Goal: Transaction & Acquisition: Purchase product/service

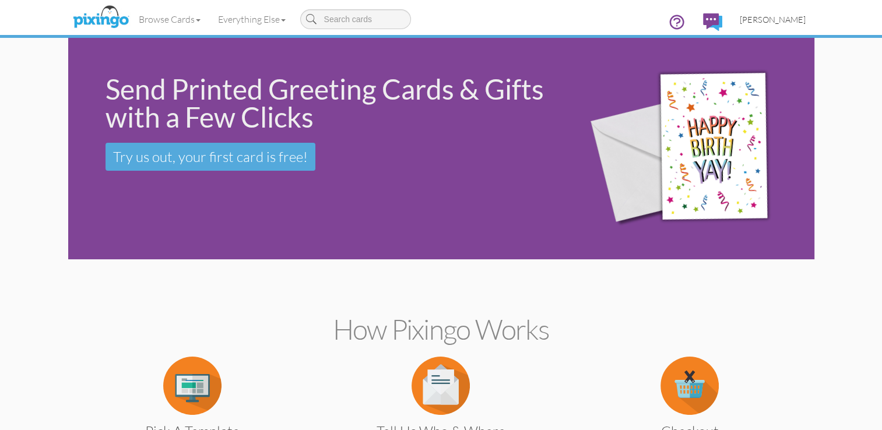
click at [781, 22] on span "[PERSON_NAME]" at bounding box center [773, 20] width 66 height 10
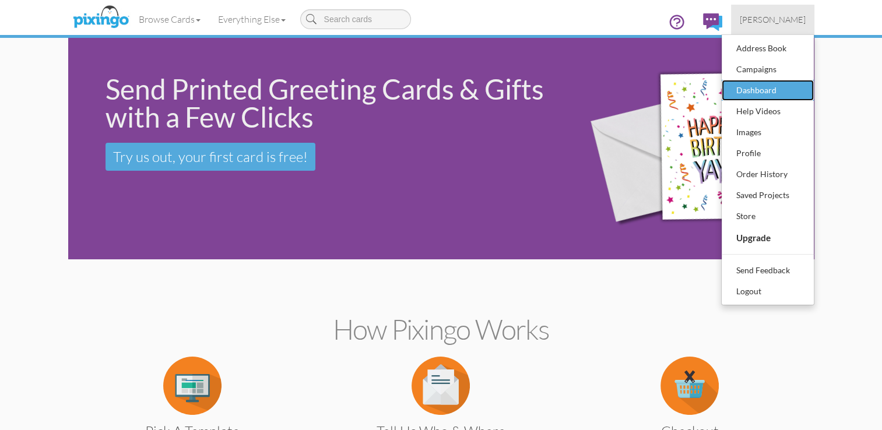
click at [762, 83] on div "Dashboard" at bounding box center [768, 90] width 69 height 17
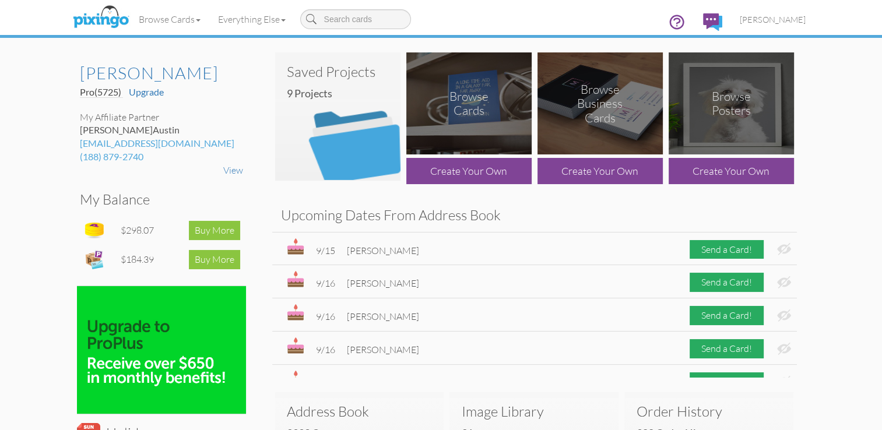
click at [355, 103] on img at bounding box center [337, 116] width 125 height 128
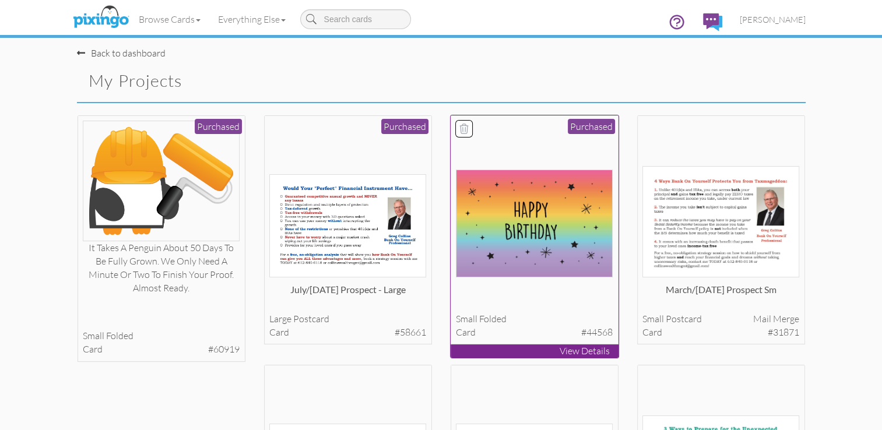
click at [543, 227] on img at bounding box center [534, 224] width 157 height 108
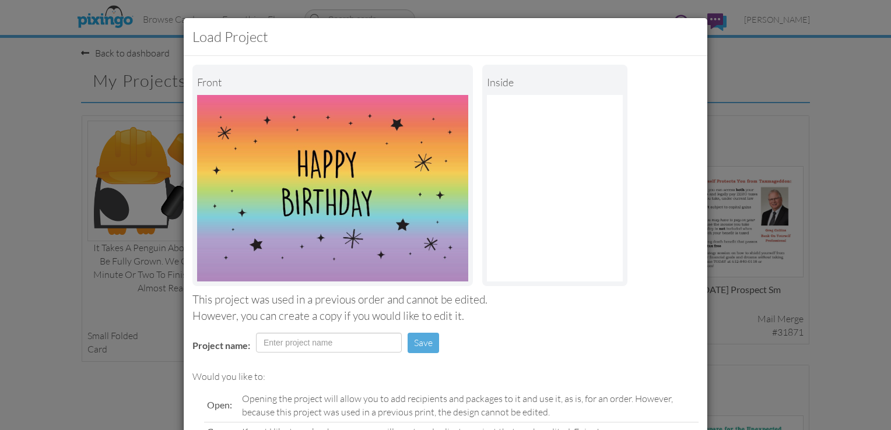
scroll to position [114, 0]
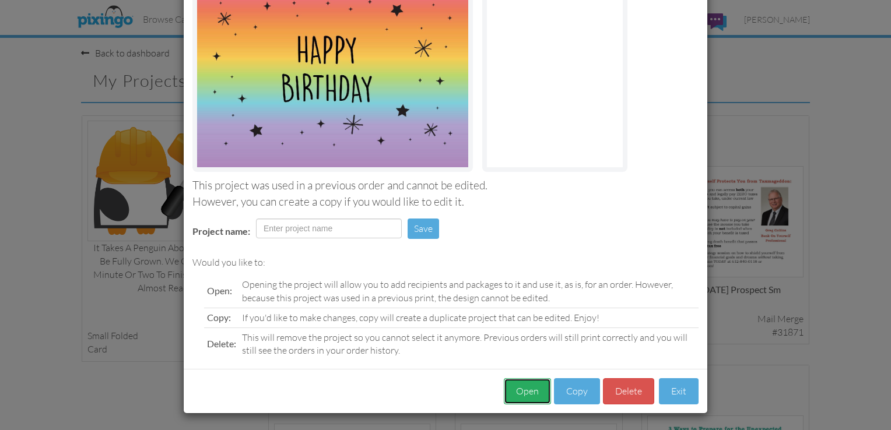
click at [519, 384] on button "Open" at bounding box center [527, 391] width 47 height 26
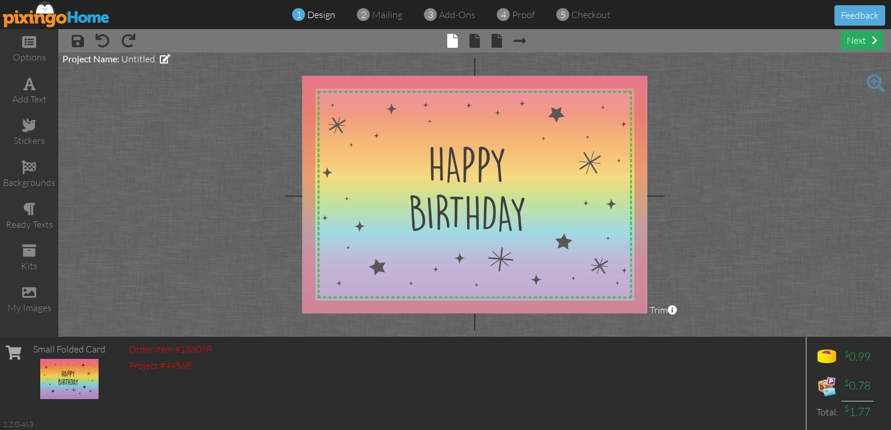
click at [858, 38] on div "next" at bounding box center [862, 40] width 43 height 19
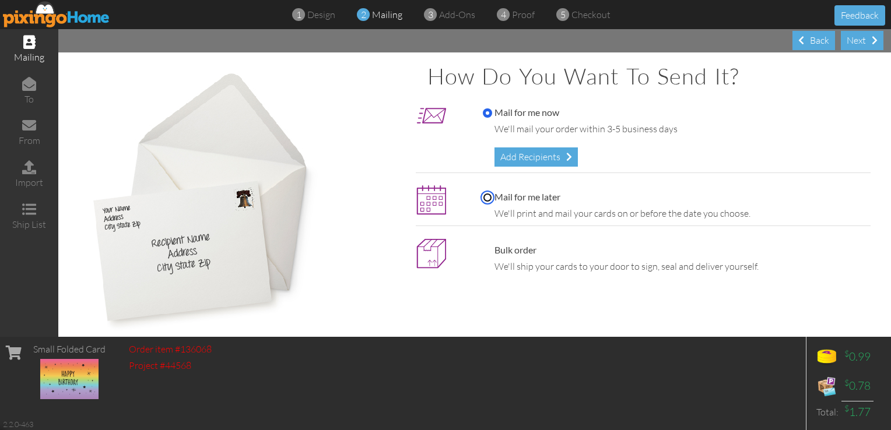
click at [483, 197] on input "Mail for me later" at bounding box center [487, 197] width 9 height 9
radio input "true"
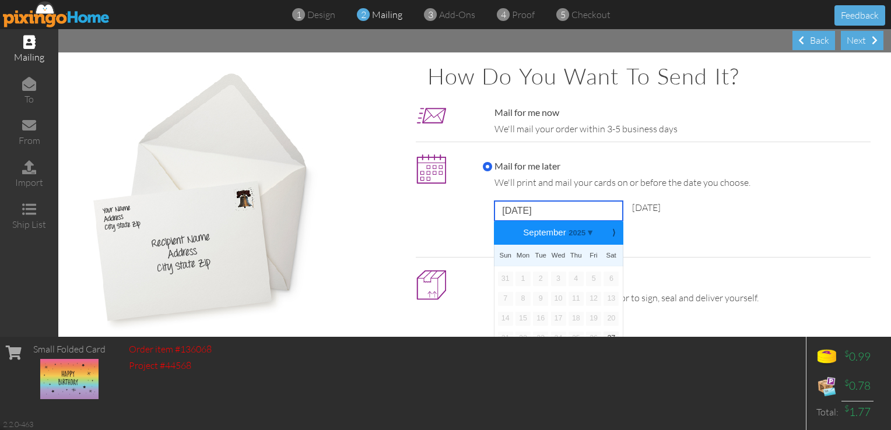
click at [505, 209] on input "[DATE]" at bounding box center [558, 211] width 128 height 20
click at [611, 237] on b "⟩" at bounding box center [614, 233] width 8 height 9
click at [587, 280] on link "3" at bounding box center [593, 279] width 15 height 14
type input "[DATE]"
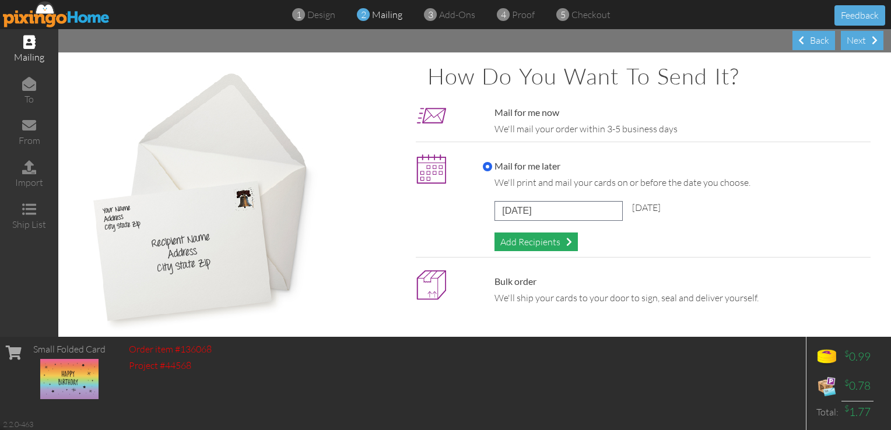
click at [522, 235] on div "Add Recipients" at bounding box center [535, 242] width 83 height 19
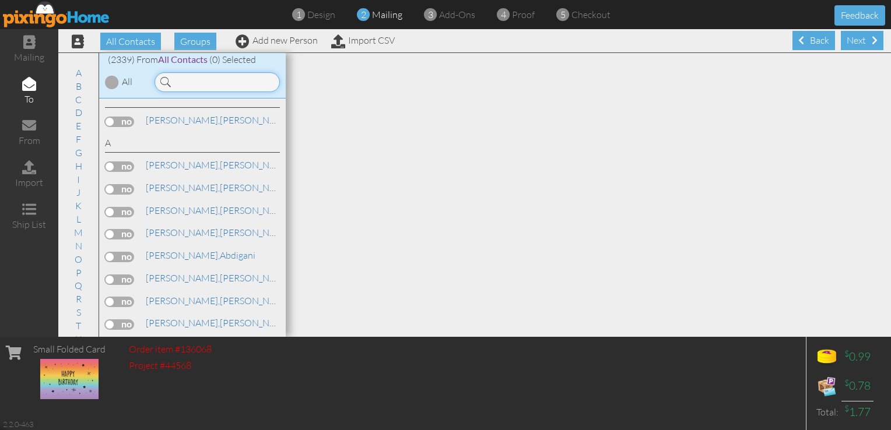
click at [208, 83] on input at bounding box center [217, 82] width 125 height 20
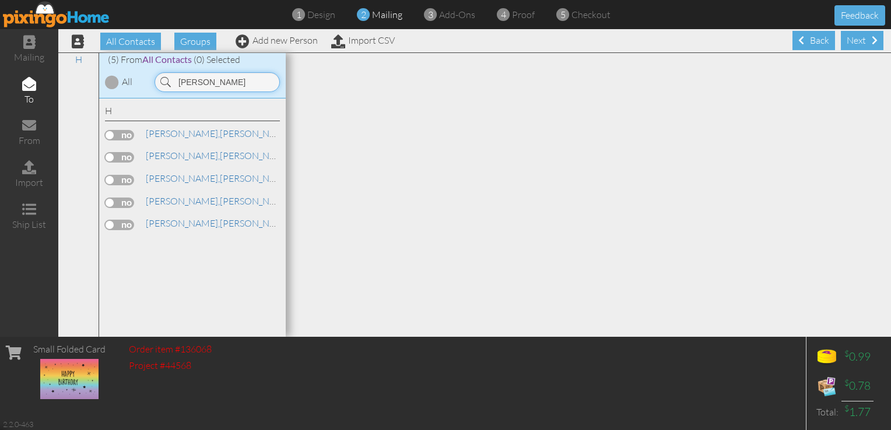
type input "[PERSON_NAME]"
click at [125, 132] on label at bounding box center [119, 135] width 29 height 10
click at [0, 0] on input "checkbox" at bounding box center [0, 0] width 0 height 0
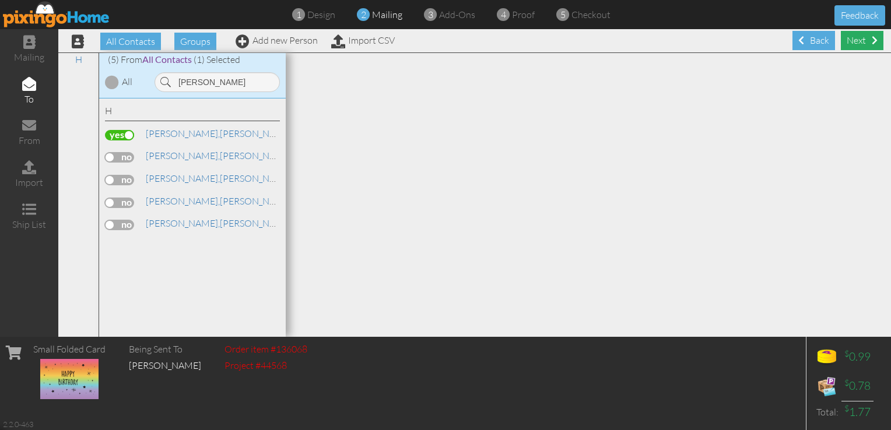
click at [863, 41] on div "Next" at bounding box center [862, 40] width 43 height 19
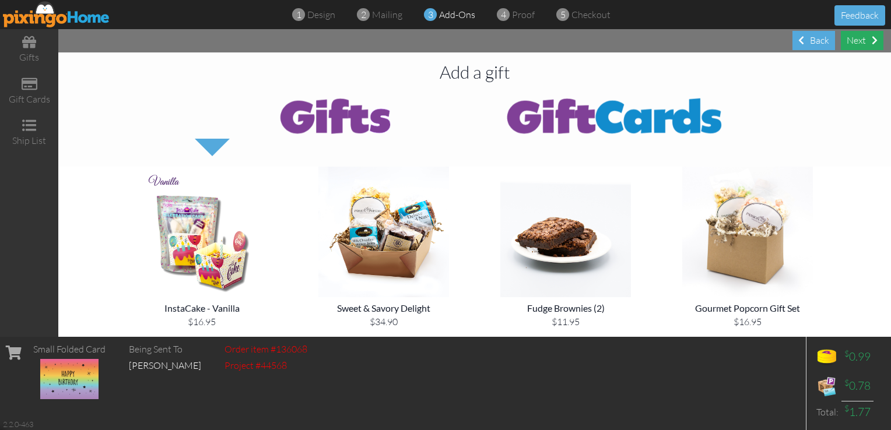
click at [858, 43] on div "Next" at bounding box center [862, 40] width 43 height 19
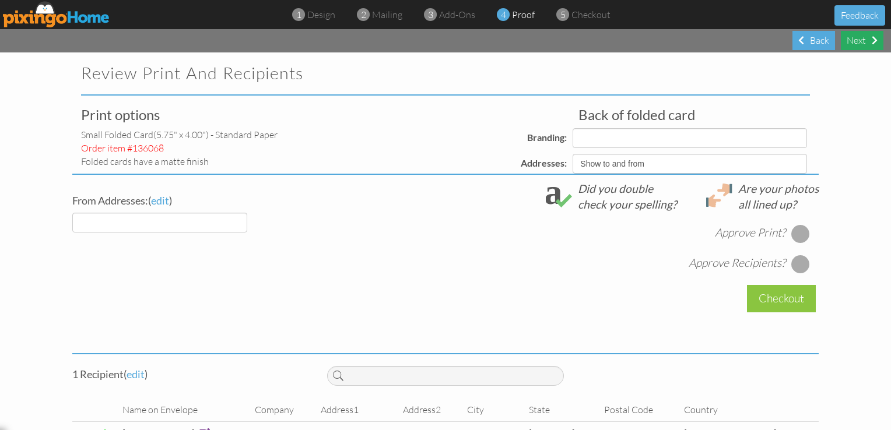
select select "object:10938"
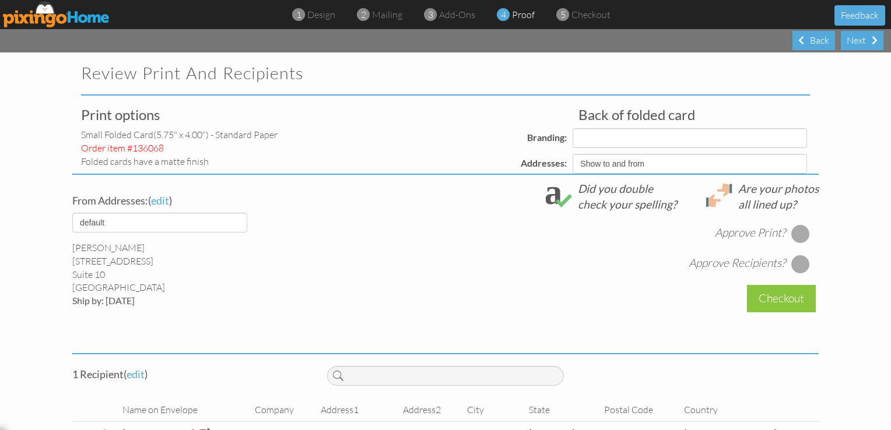
select select "object:10940"
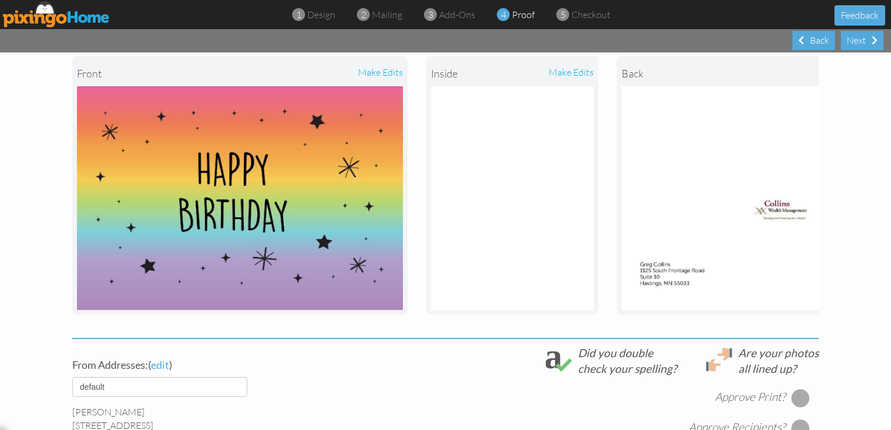
scroll to position [142, 0]
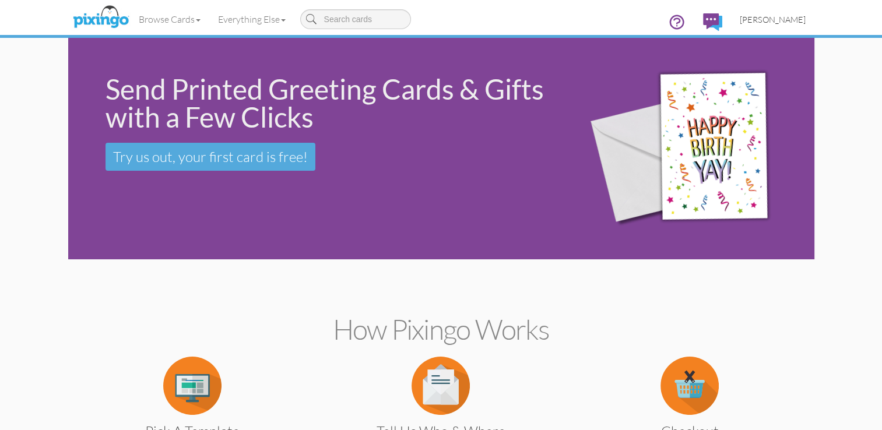
click at [785, 25] on link "[PERSON_NAME]" at bounding box center [772, 20] width 83 height 30
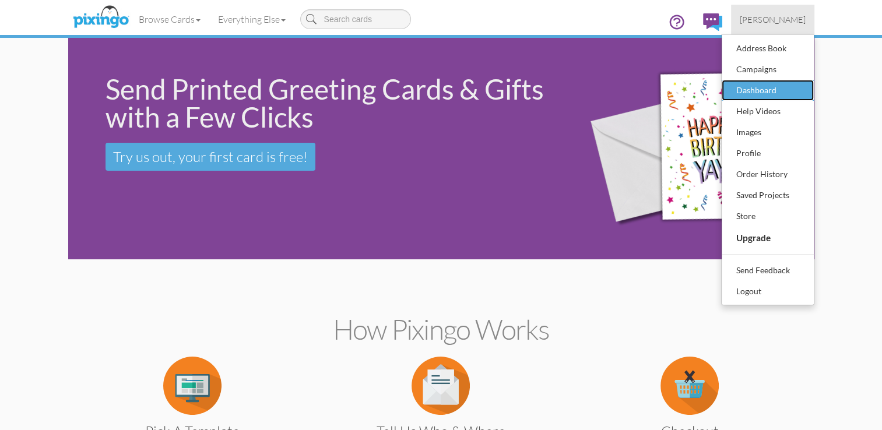
click at [778, 85] on div "Dashboard" at bounding box center [768, 90] width 69 height 17
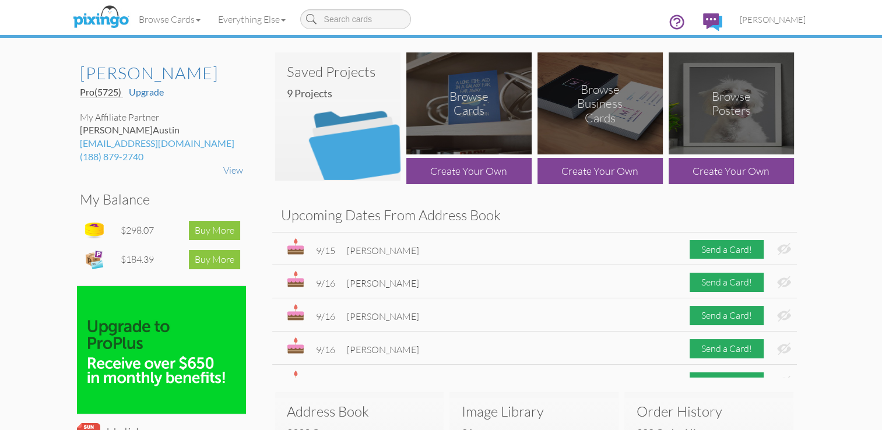
click at [464, 122] on img at bounding box center [468, 103] width 125 height 102
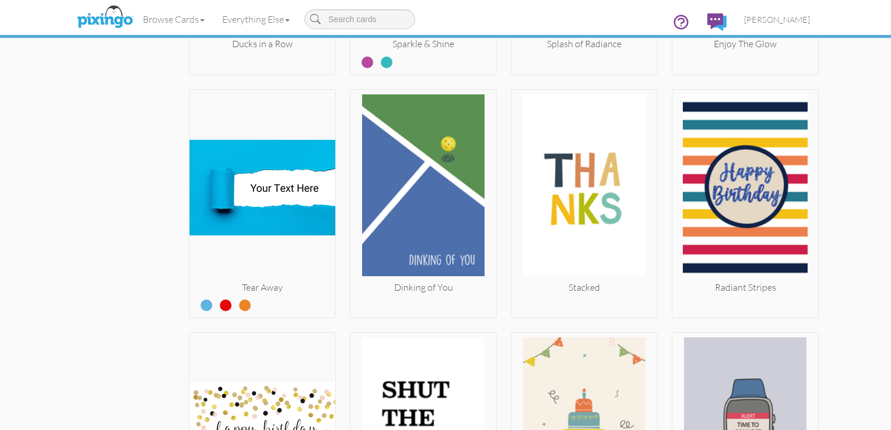
scroll to position [1908, 0]
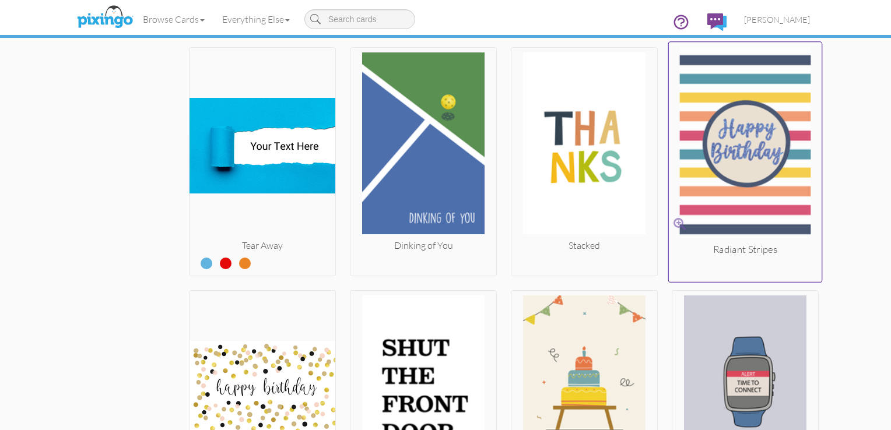
click at [762, 172] on img at bounding box center [745, 145] width 153 height 196
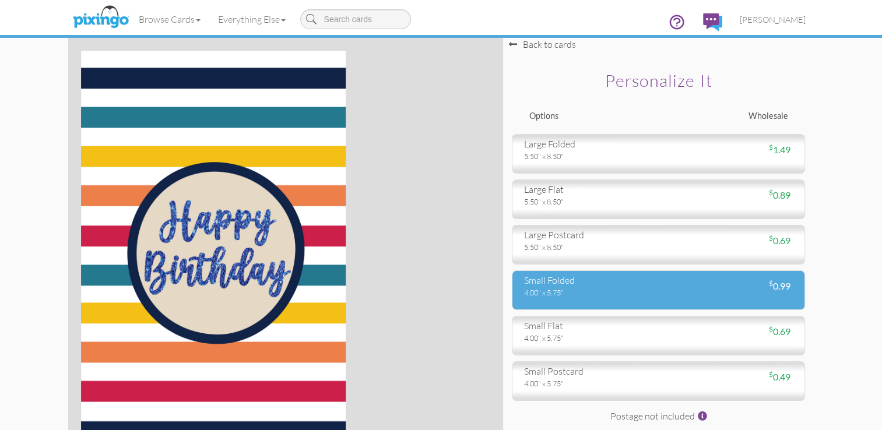
click at [559, 289] on div "4.00" x 5.75"" at bounding box center [587, 292] width 126 height 10
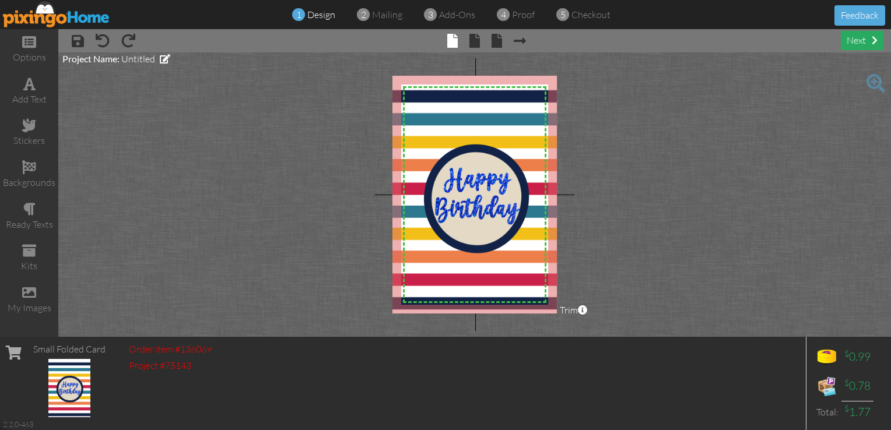
click at [861, 43] on div "next" at bounding box center [862, 40] width 43 height 19
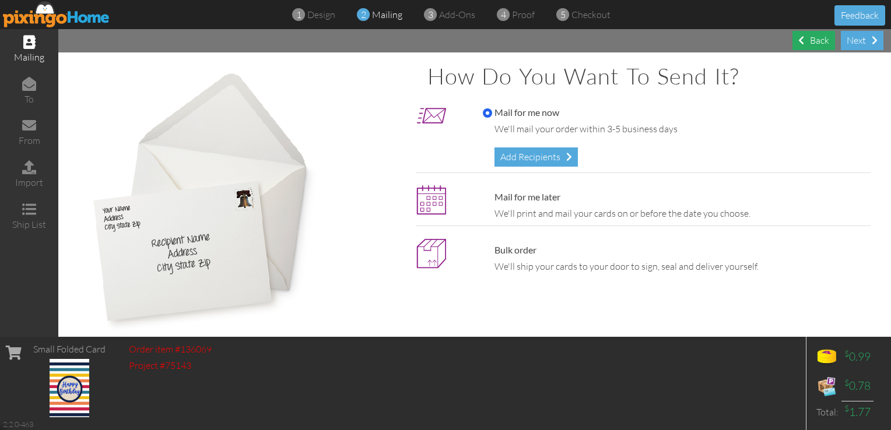
click at [806, 43] on div "Back" at bounding box center [813, 40] width 43 height 19
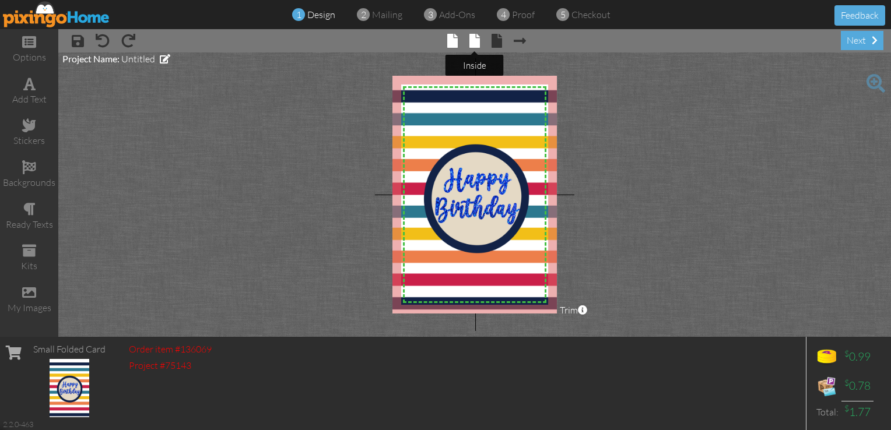
click at [472, 45] on span at bounding box center [474, 41] width 10 height 14
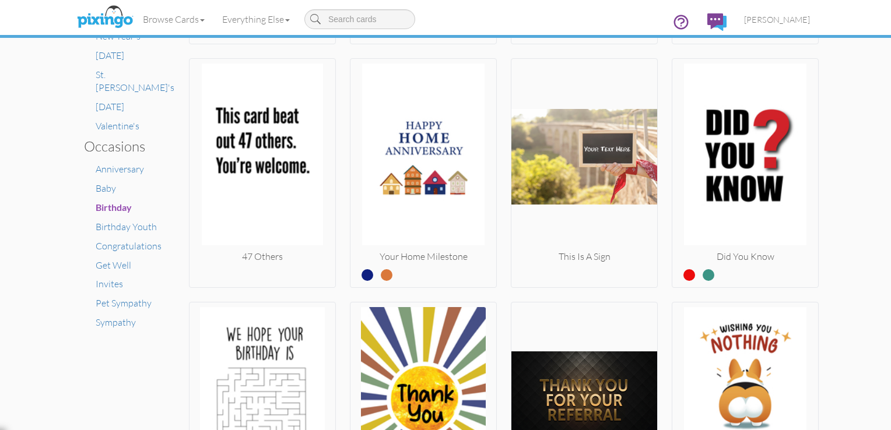
scroll to position [681, 0]
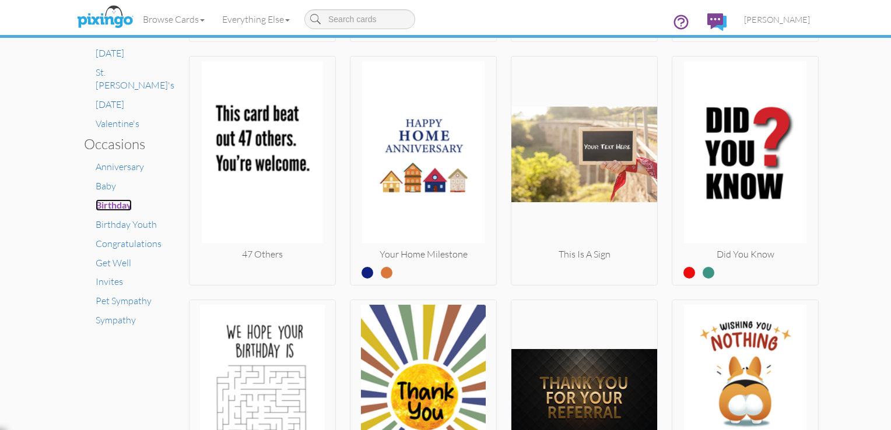
click at [111, 199] on span "Birthday" at bounding box center [114, 204] width 36 height 11
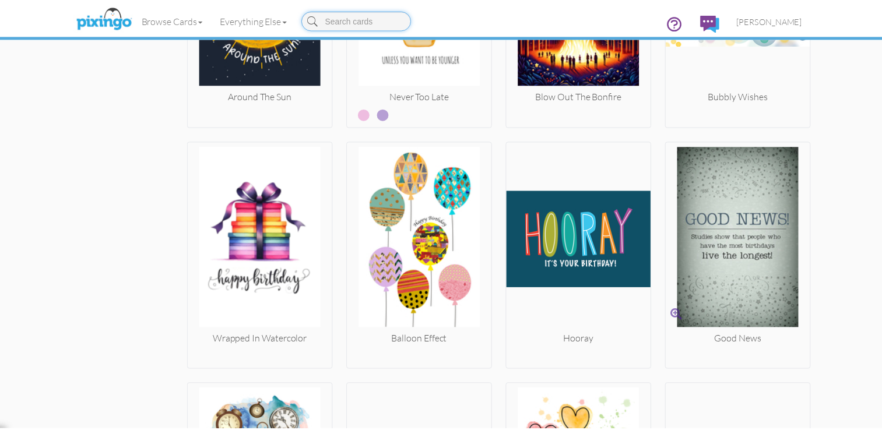
scroll to position [1539, 0]
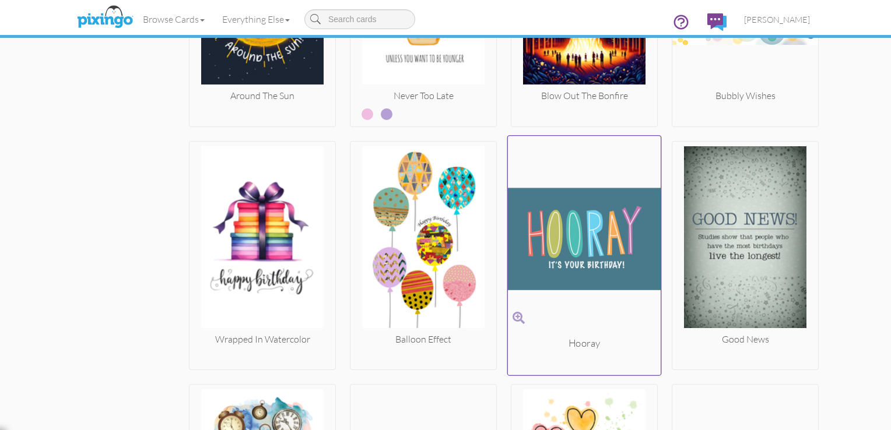
click at [605, 310] on img at bounding box center [584, 239] width 153 height 196
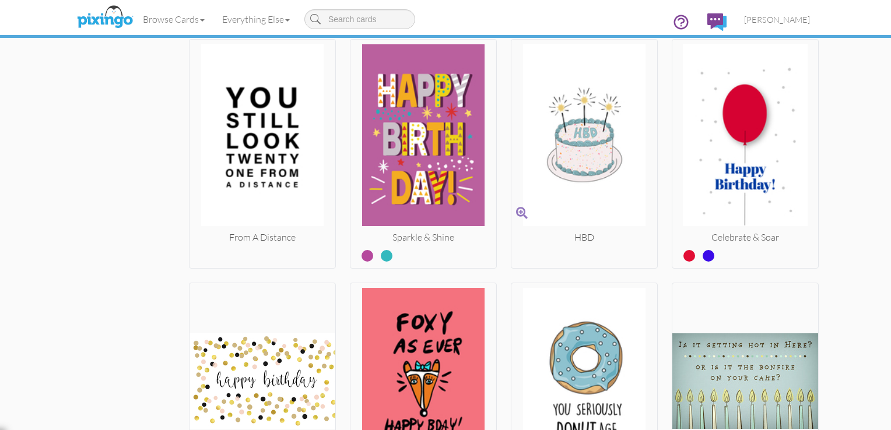
scroll to position [2372, 0]
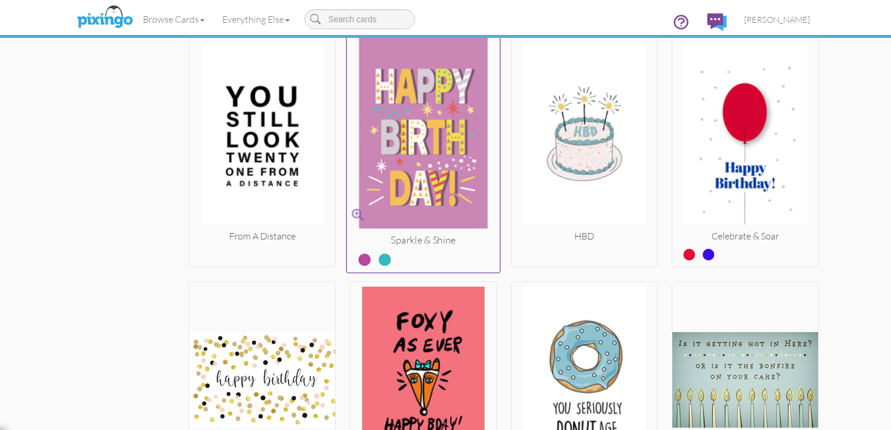
click at [376, 258] on label at bounding box center [376, 255] width 0 height 15
click at [0, 0] on input "radio" at bounding box center [0, 0] width 0 height 0
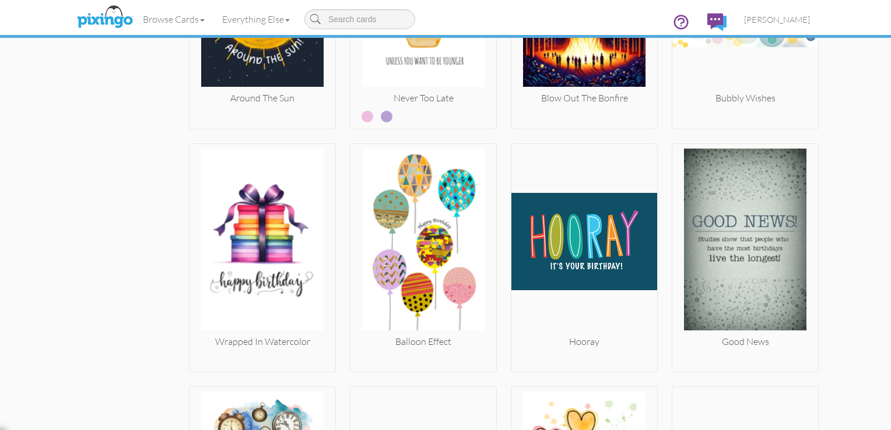
scroll to position [1536, 0]
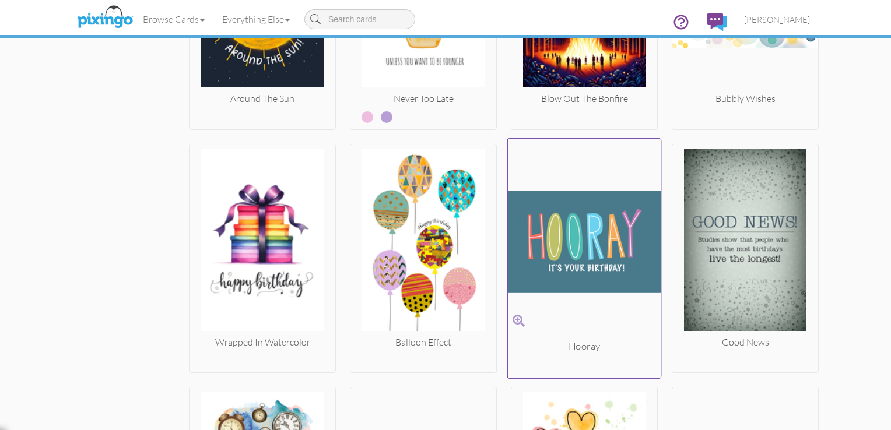
click at [600, 240] on img at bounding box center [584, 242] width 153 height 196
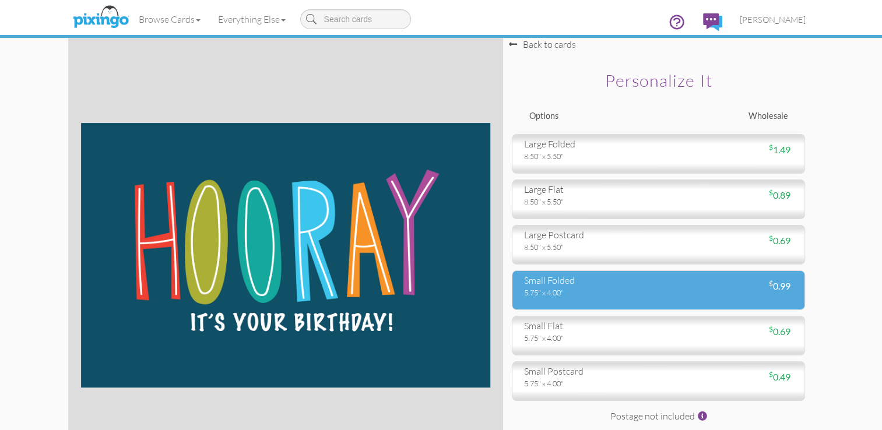
click at [576, 293] on div "5.75" x 4.00"" at bounding box center [587, 292] width 126 height 10
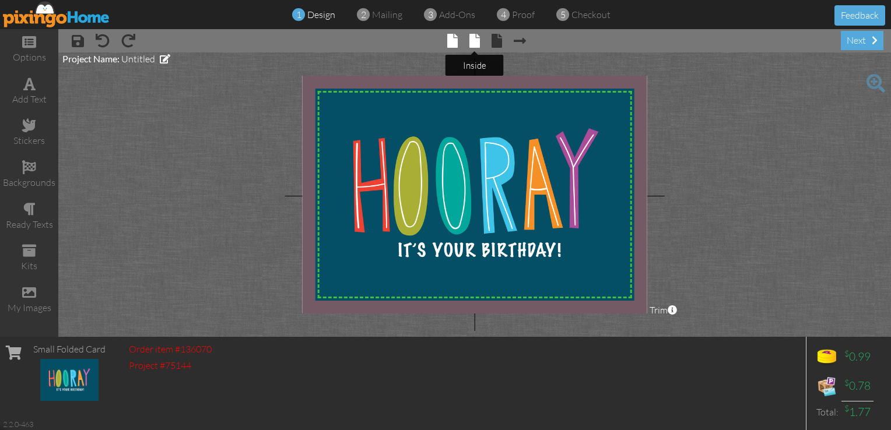
click at [478, 47] on span at bounding box center [474, 41] width 10 height 14
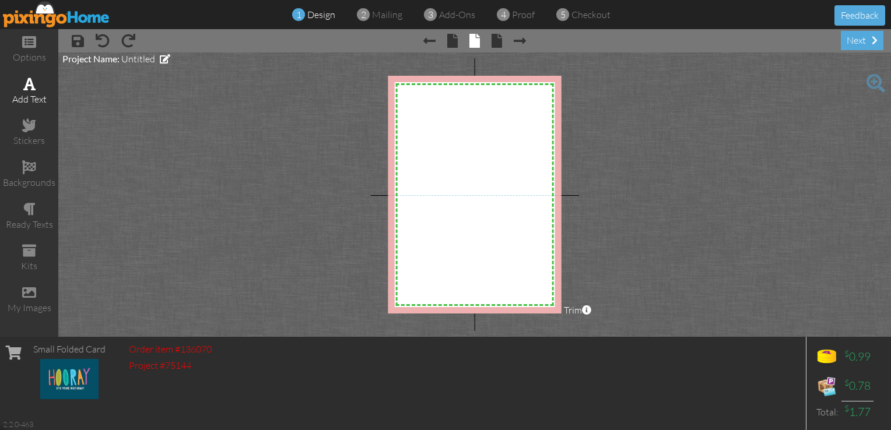
click at [34, 103] on div "add text" at bounding box center [29, 99] width 58 height 13
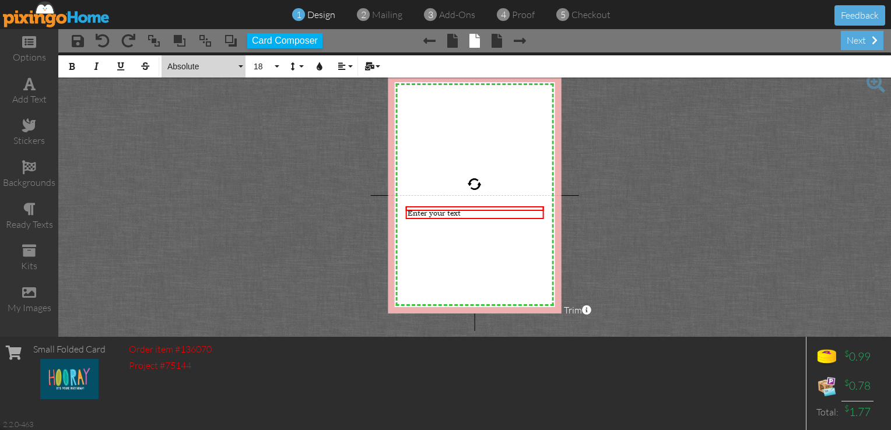
click at [243, 66] on button "Absolute" at bounding box center [204, 66] width 84 height 22
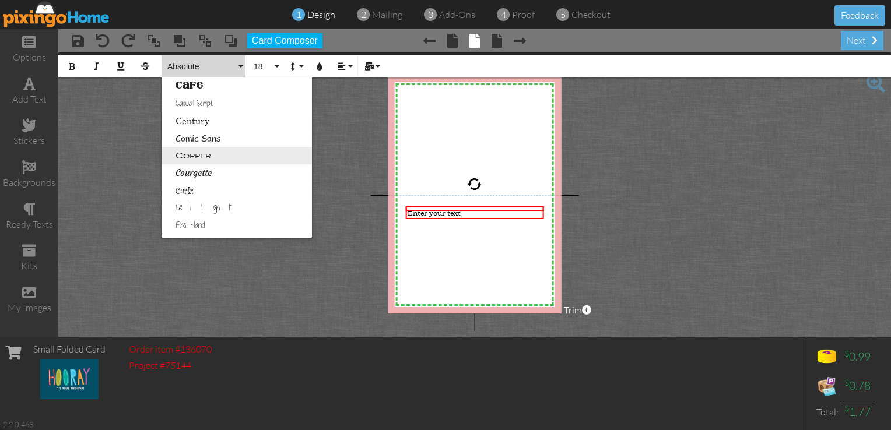
scroll to position [121, 0]
click at [199, 104] on link "Casual Script" at bounding box center [237, 104] width 150 height 17
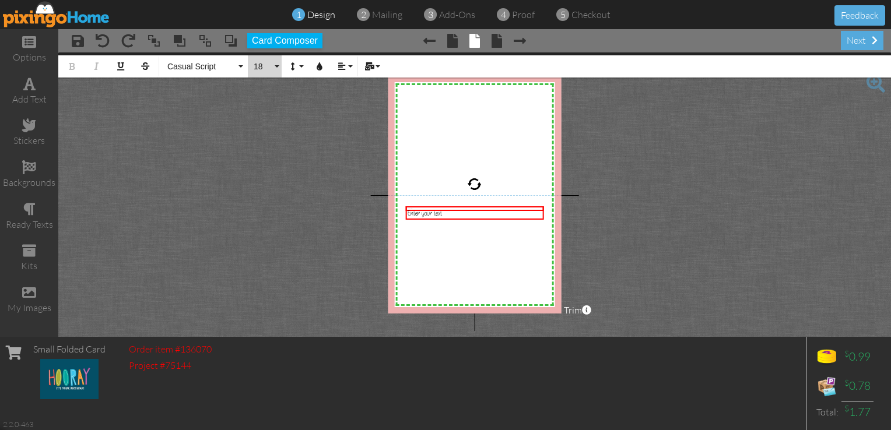
click at [275, 66] on button "18" at bounding box center [265, 66] width 34 height 22
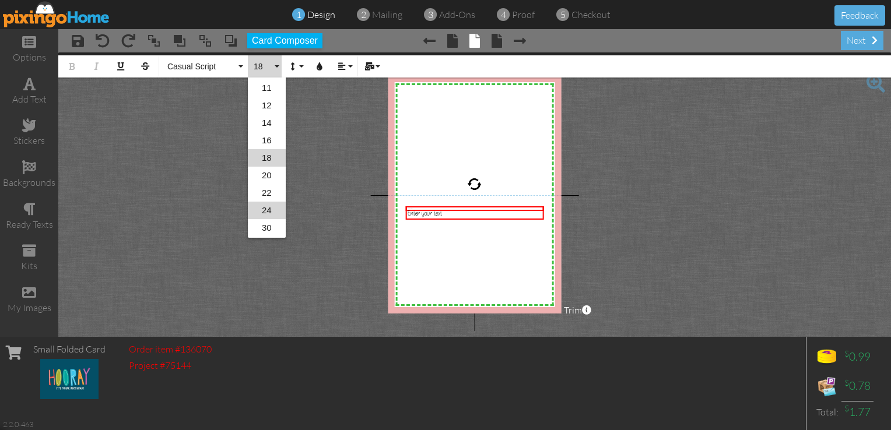
click at [271, 213] on link "24" at bounding box center [267, 210] width 38 height 17
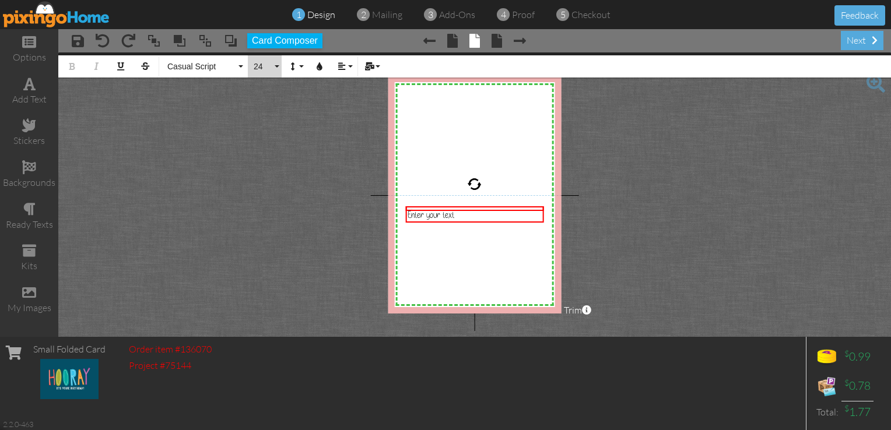
click at [279, 68] on button "24" at bounding box center [265, 66] width 34 height 22
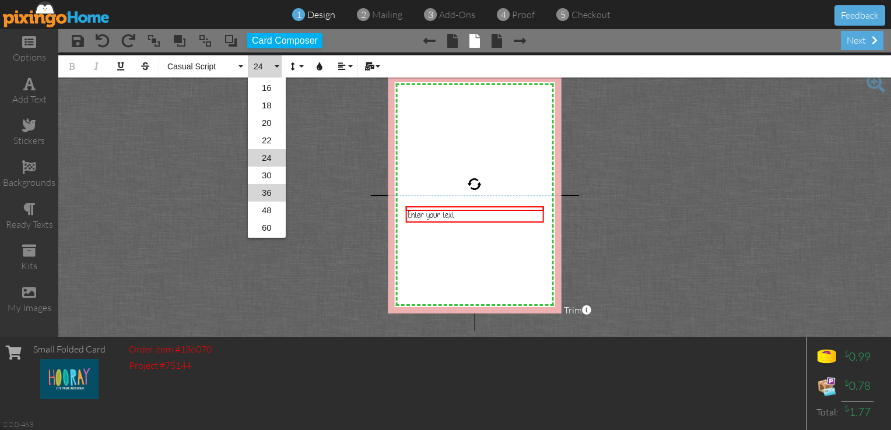
click at [271, 192] on link "36" at bounding box center [267, 192] width 38 height 17
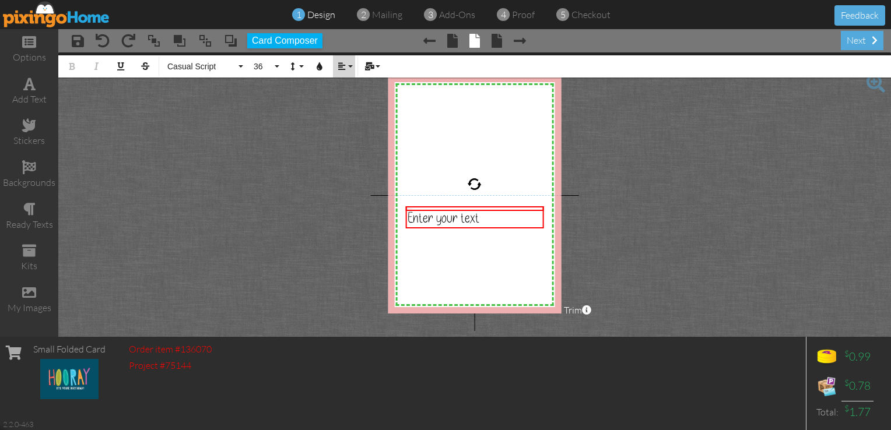
click at [345, 69] on icon "button" at bounding box center [342, 66] width 8 height 8
click at [350, 114] on link "Align Center" at bounding box center [351, 109] width 36 height 17
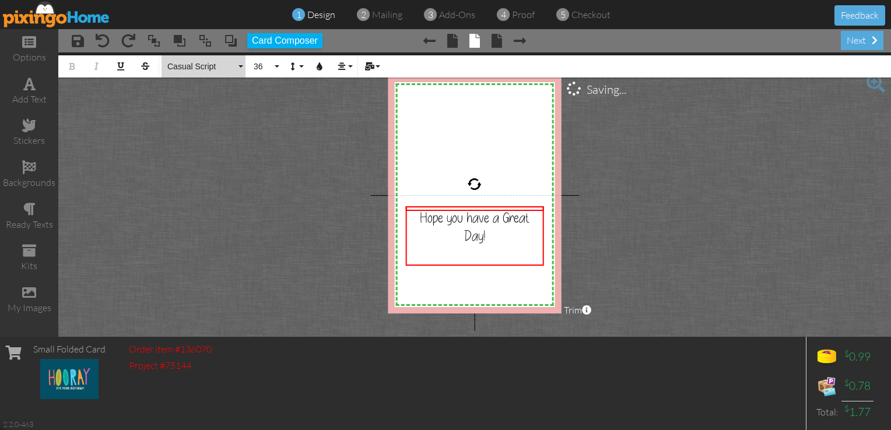
click at [244, 66] on button "Casual Script" at bounding box center [204, 66] width 84 height 22
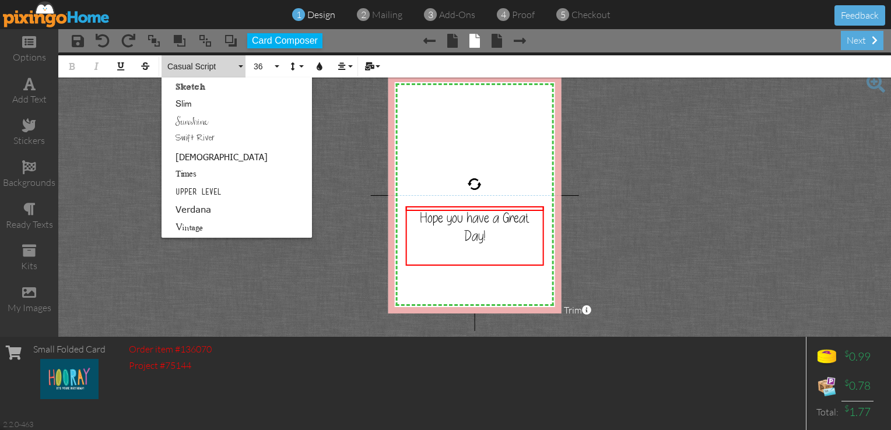
scroll to position [749, 0]
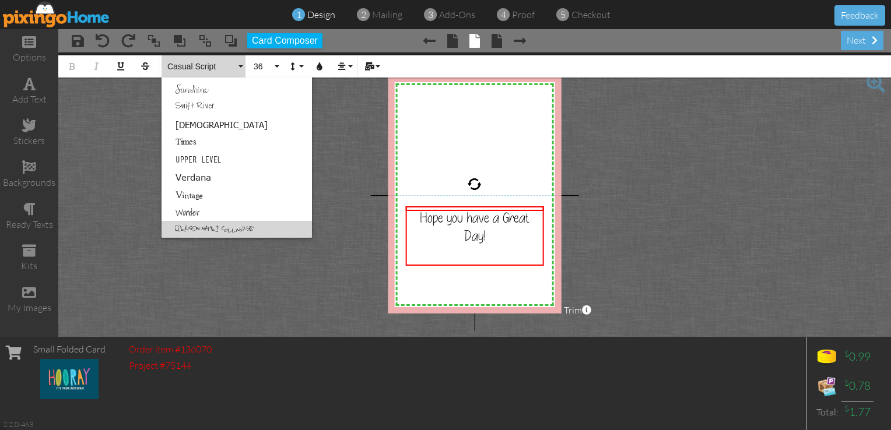
click at [208, 231] on link "Greg Collins250" at bounding box center [237, 229] width 150 height 17
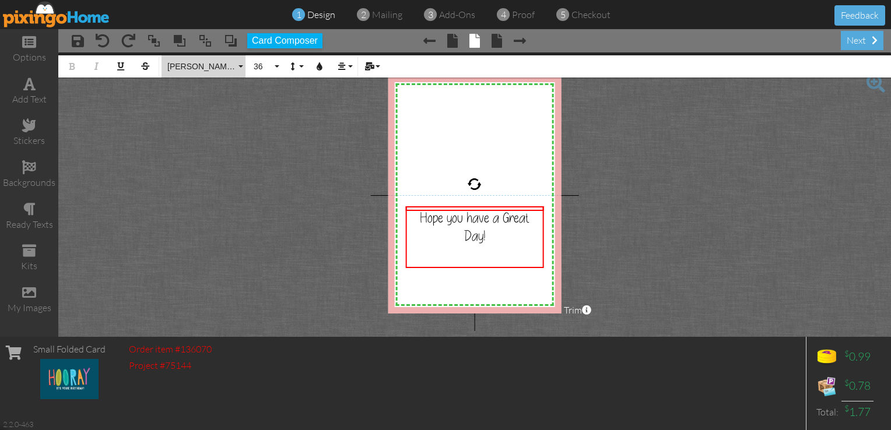
click at [244, 67] on button "Greg Collins250" at bounding box center [204, 66] width 84 height 22
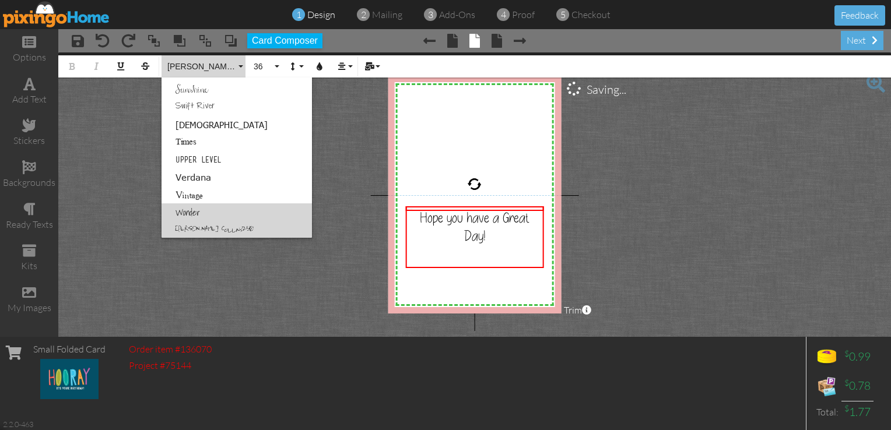
click at [195, 208] on link "Wonder" at bounding box center [237, 212] width 150 height 17
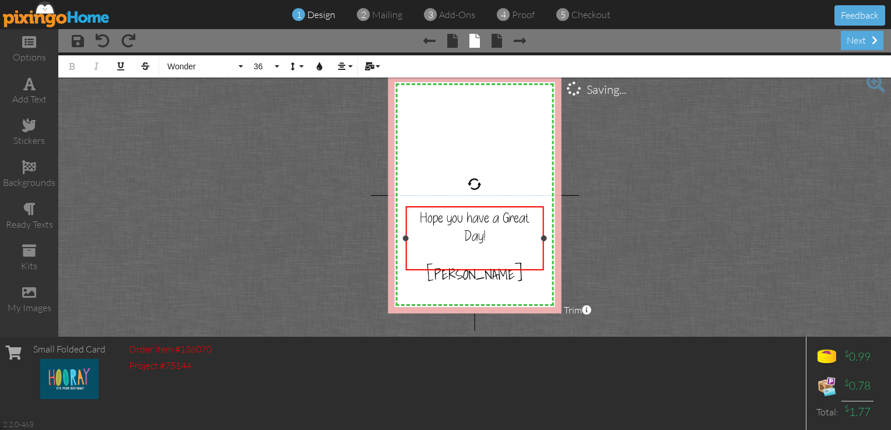
click at [480, 219] on span "Hope you have a Great Day!" at bounding box center [475, 227] width 110 height 36
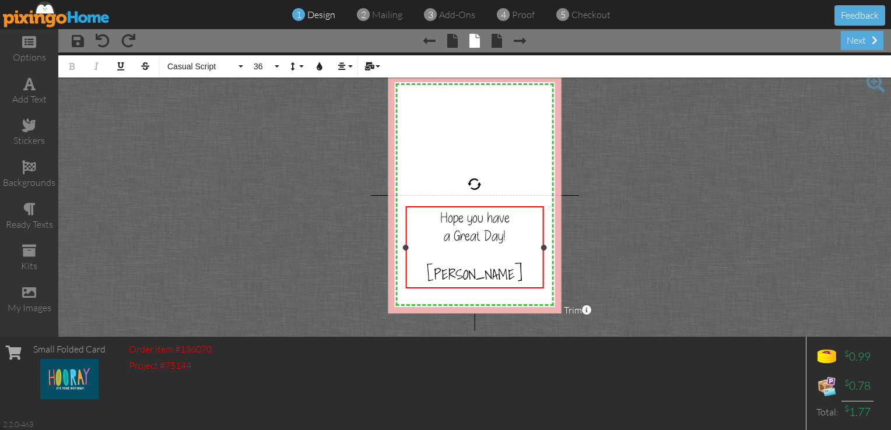
click at [509, 275] on div "[PERSON_NAME]" at bounding box center [475, 274] width 135 height 23
click at [276, 66] on button "36" at bounding box center [265, 66] width 34 height 22
drag, startPoint x: 517, startPoint y: 275, endPoint x: 434, endPoint y: 269, distance: 83.0
click at [434, 269] on div "[PERSON_NAME]" at bounding box center [475, 274] width 135 height 23
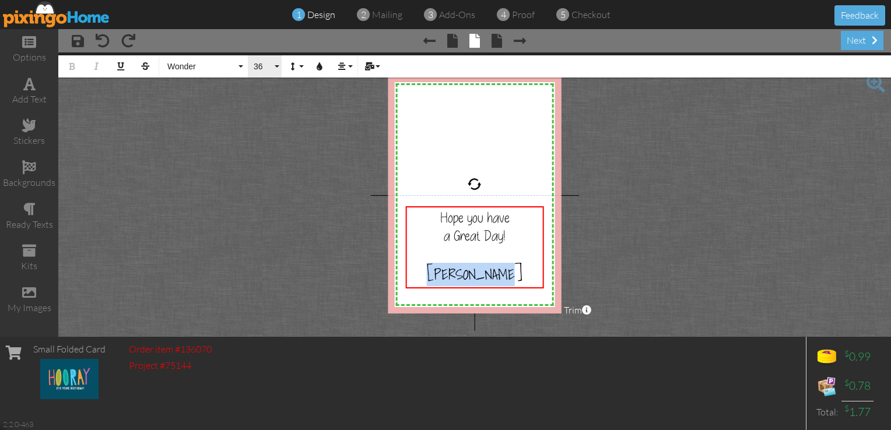
click at [276, 71] on button "36" at bounding box center [265, 66] width 34 height 22
click at [279, 66] on button "36" at bounding box center [265, 66] width 34 height 22
click at [462, 241] on span "a Great Day!" at bounding box center [475, 236] width 62 height 18
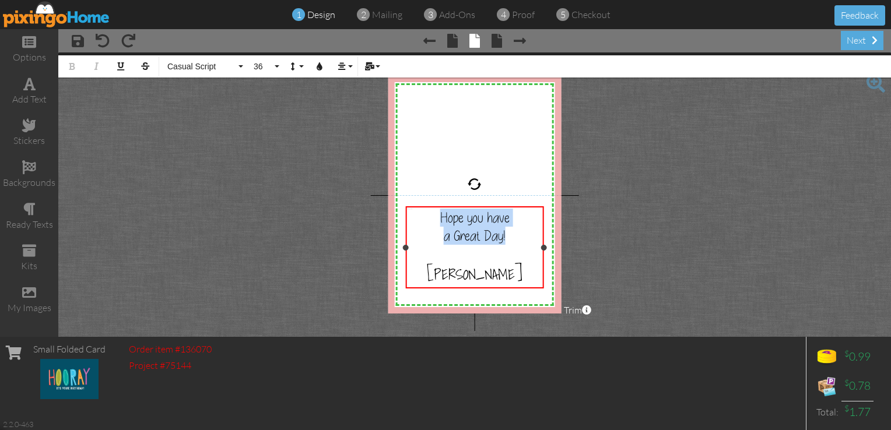
drag, startPoint x: 510, startPoint y: 236, endPoint x: 426, endPoint y: 216, distance: 86.1
click at [426, 216] on div "Hope you have a Great Day! ​ Greg Collins" at bounding box center [475, 248] width 135 height 78
click at [322, 65] on icon "button" at bounding box center [319, 66] width 8 height 8
click at [318, 66] on icon "button" at bounding box center [319, 66] width 8 height 8
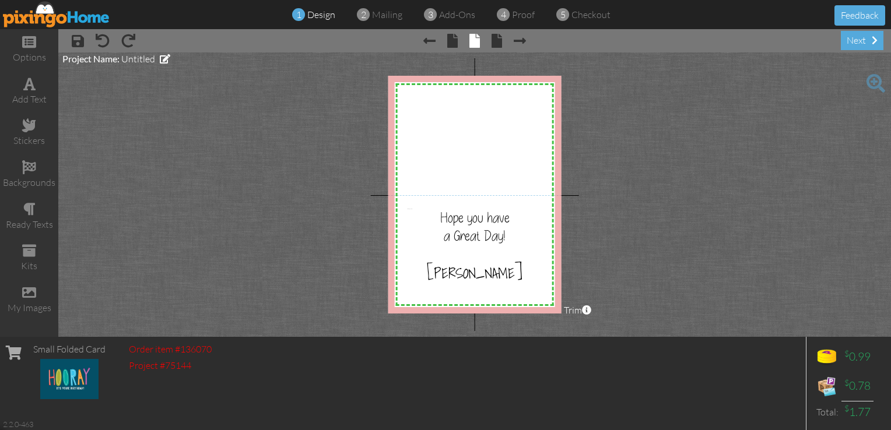
click at [286, 153] on project-studio-wrapper "X X X X X X X X X X X X X X X X X X X X X X X X X X X X X X X X X X X X X X X X…" at bounding box center [474, 194] width 833 height 285
click at [610, 243] on project-studio-wrapper "X X X X X X X X X X X X X X X X X X X X X X X X X X X X X X X X X X X X X X X X…" at bounding box center [474, 194] width 833 height 285
click at [518, 277] on div "[PERSON_NAME]" at bounding box center [475, 273] width 135 height 23
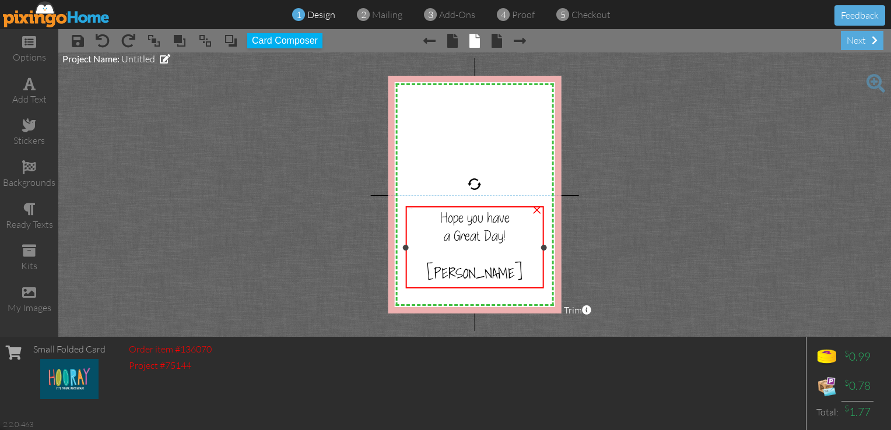
click at [518, 277] on div "[PERSON_NAME]" at bounding box center [475, 273] width 135 height 23
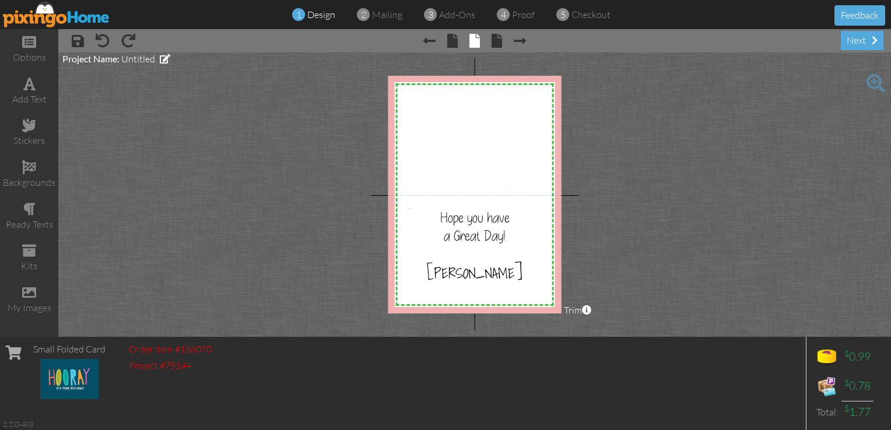
click at [594, 209] on project-studio-wrapper "X X X X X X X X X X X X X X X X X X X X X X X X X X X X X X X X X X X X X X X X…" at bounding box center [474, 194] width 833 height 285
click at [514, 265] on div "[PERSON_NAME]" at bounding box center [475, 273] width 135 height 23
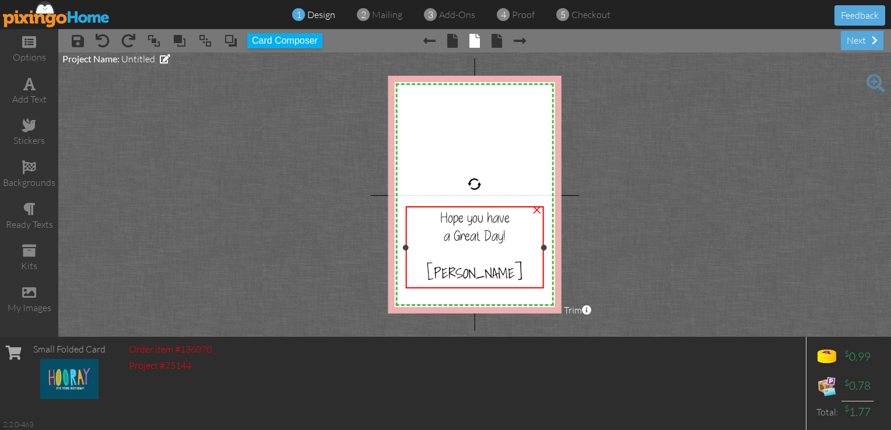
click at [442, 253] on div at bounding box center [475, 253] width 135 height 17
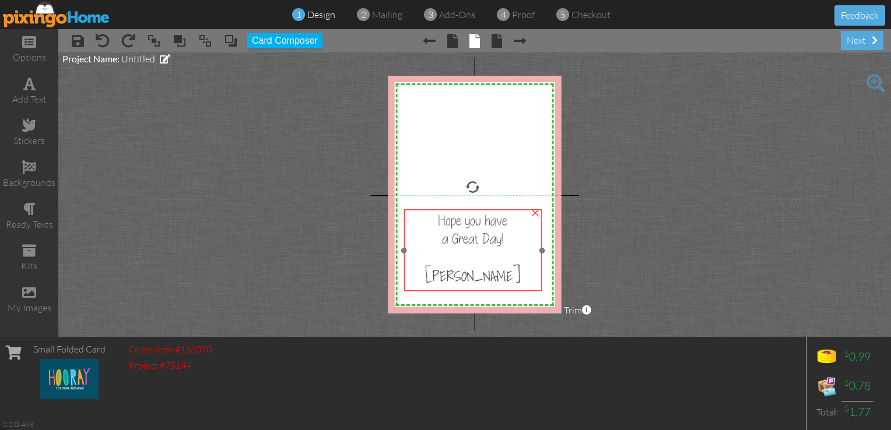
click at [508, 241] on div "a Great Day!" at bounding box center [473, 239] width 135 height 18
click at [857, 41] on div "next" at bounding box center [862, 40] width 43 height 19
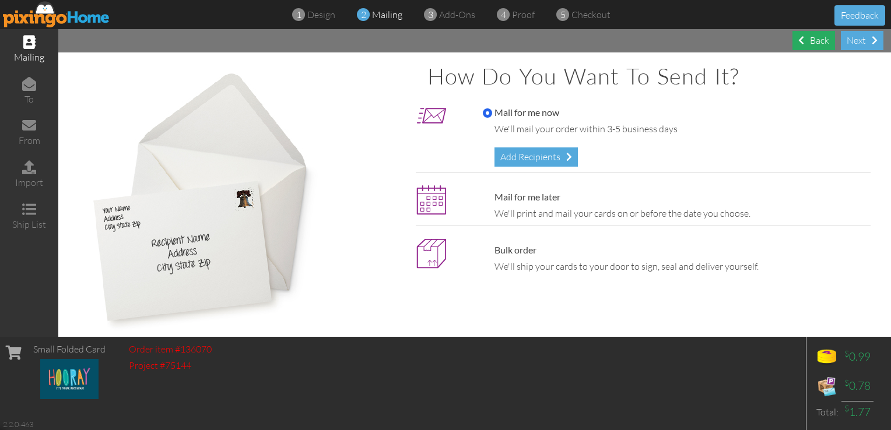
click at [816, 42] on div "Back" at bounding box center [813, 40] width 43 height 19
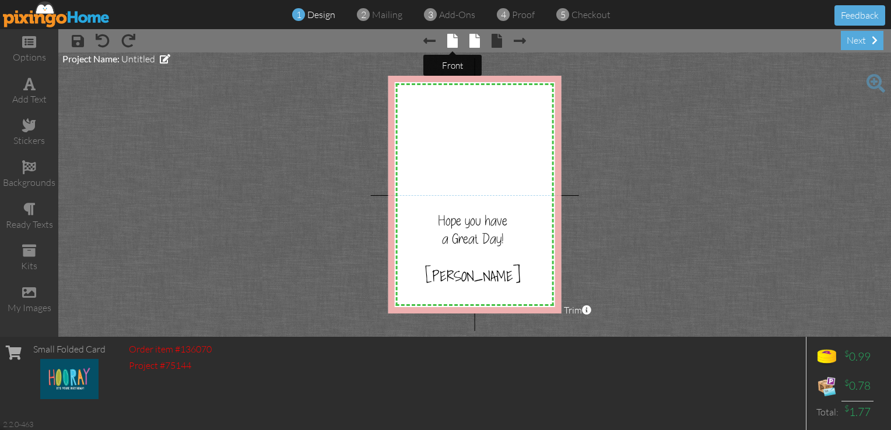
click at [451, 44] on span at bounding box center [452, 41] width 10 height 14
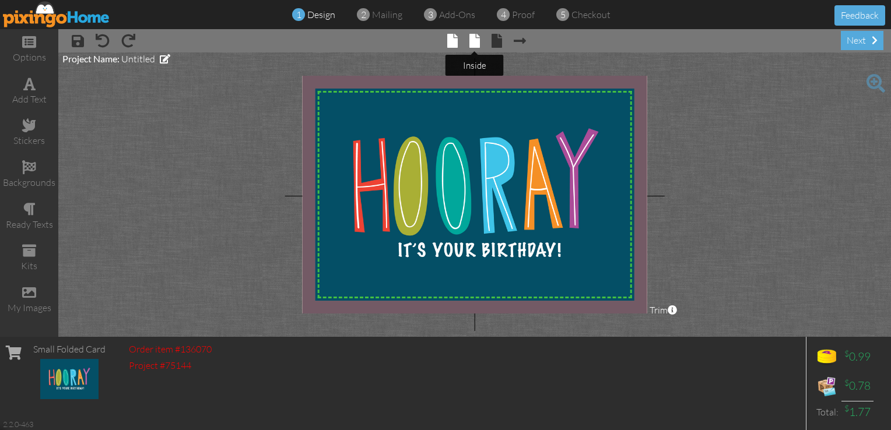
click at [474, 43] on span at bounding box center [474, 41] width 10 height 14
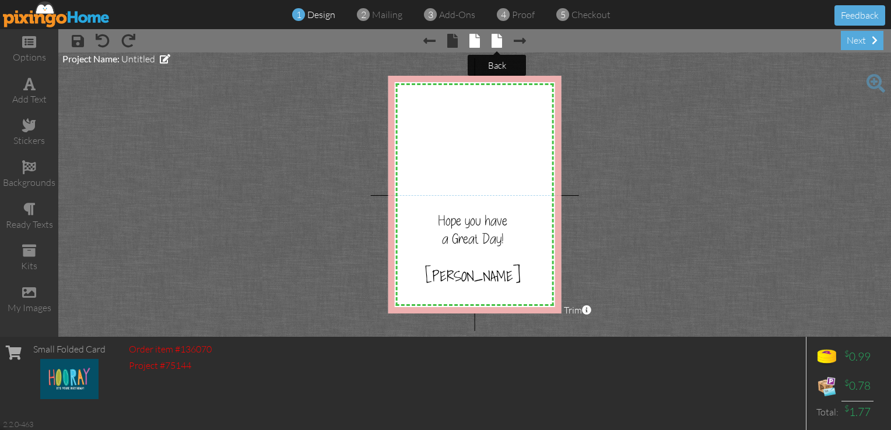
click at [499, 41] on span at bounding box center [497, 41] width 10 height 14
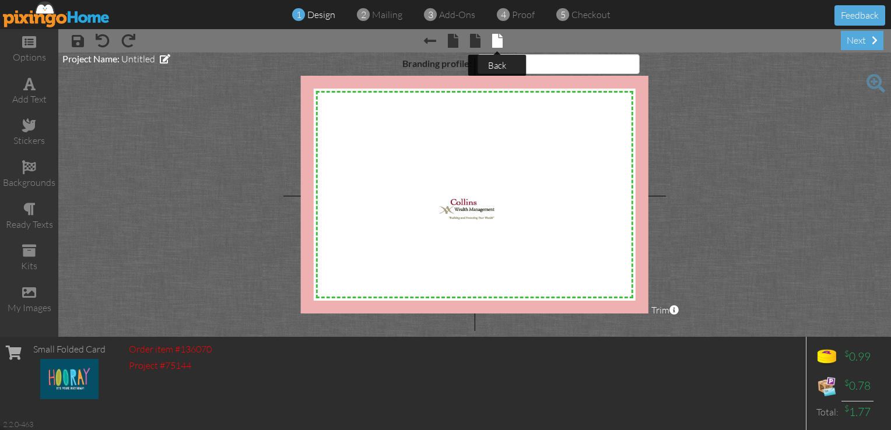
select select "object:4374"
click at [858, 41] on div "next" at bounding box center [862, 40] width 43 height 19
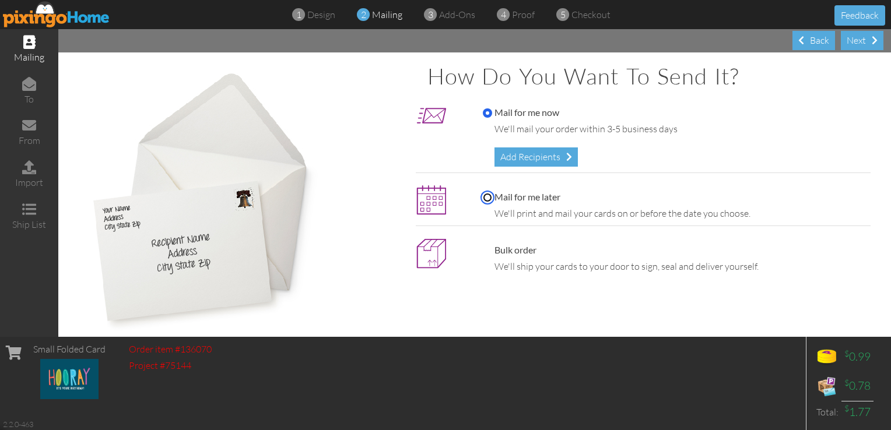
click at [483, 195] on input "Mail for me later" at bounding box center [487, 197] width 9 height 9
radio input "true"
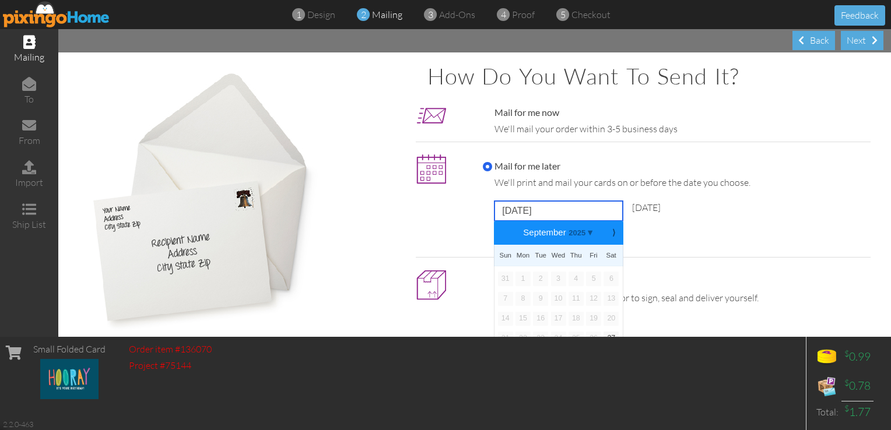
click at [520, 213] on input "[DATE]" at bounding box center [558, 211] width 128 height 20
click at [610, 232] on b "⟩" at bounding box center [614, 233] width 8 height 9
click at [590, 276] on link "3" at bounding box center [593, 279] width 15 height 14
type input "[DATE]"
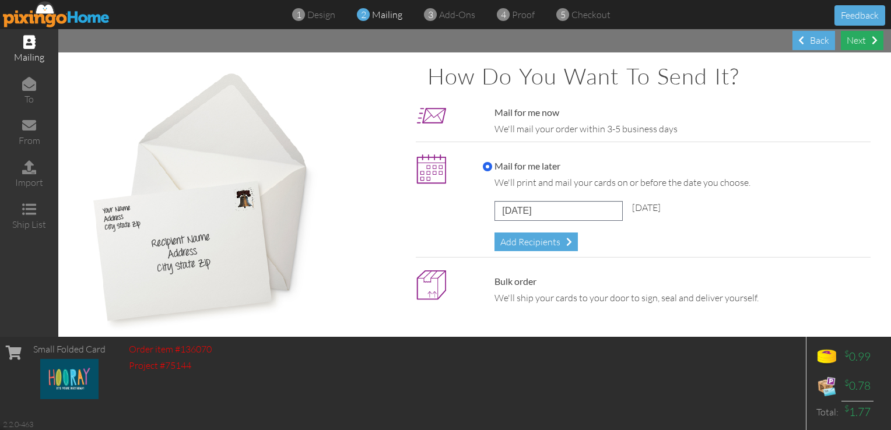
click at [855, 41] on div "Next" at bounding box center [862, 40] width 43 height 19
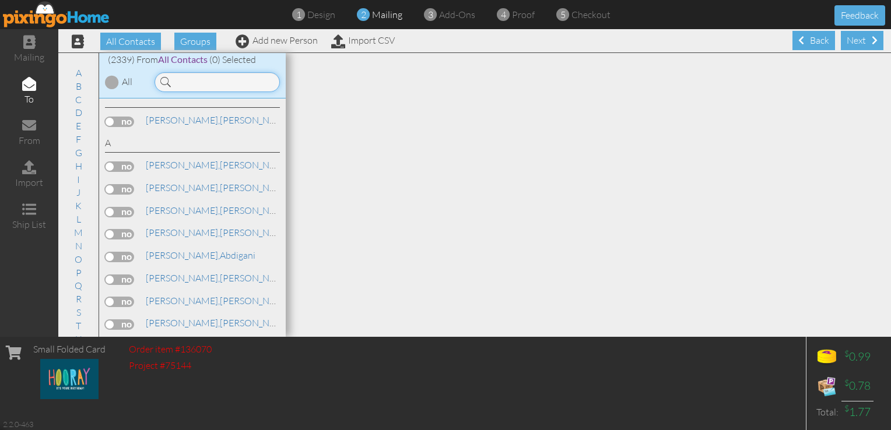
click at [250, 83] on input at bounding box center [217, 82] width 125 height 20
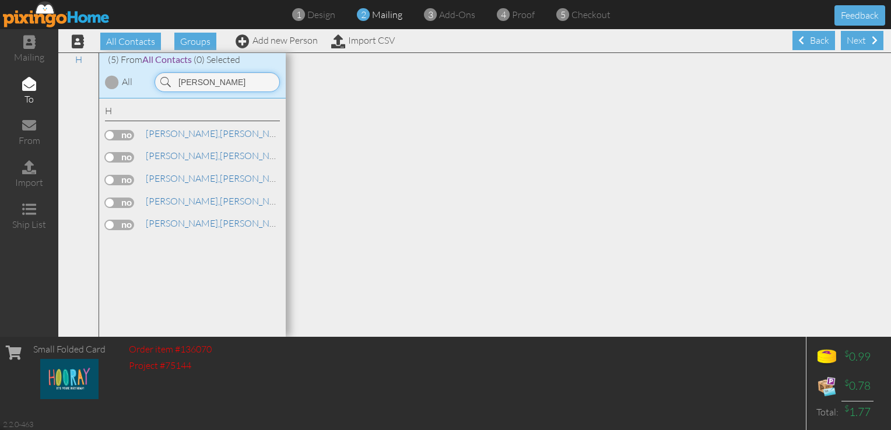
type input "[PERSON_NAME]"
click at [124, 136] on label at bounding box center [119, 135] width 29 height 10
click at [0, 0] on input "checkbox" at bounding box center [0, 0] width 0 height 0
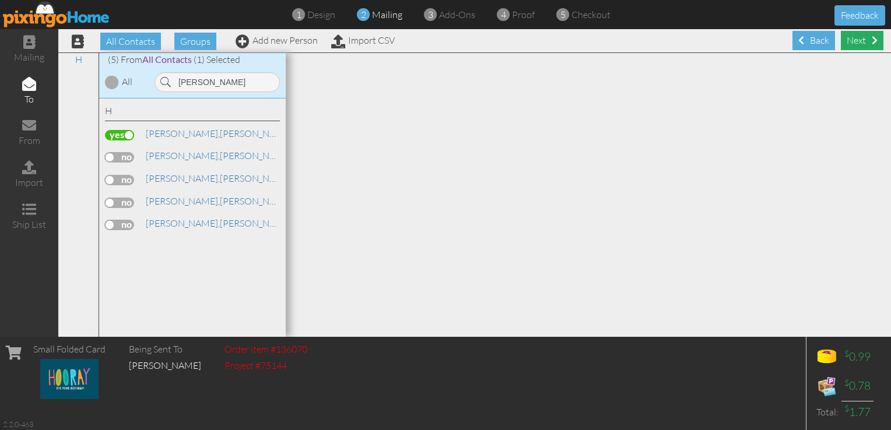
click at [852, 43] on div "Next" at bounding box center [862, 40] width 43 height 19
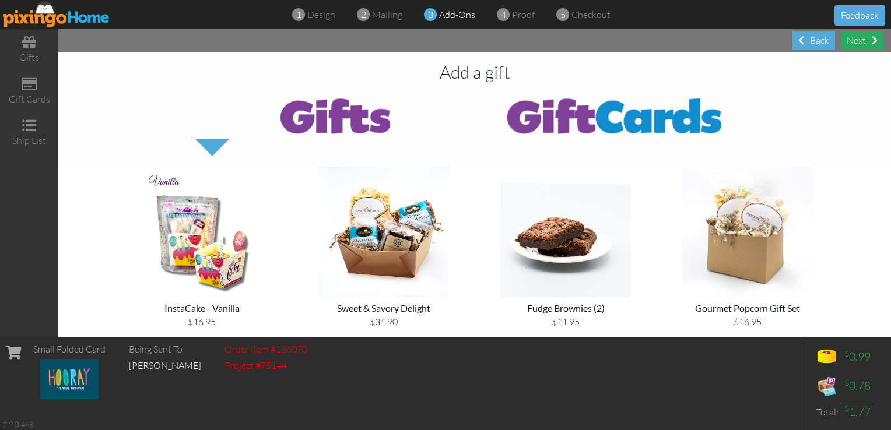
click at [853, 42] on div "Next" at bounding box center [862, 40] width 43 height 19
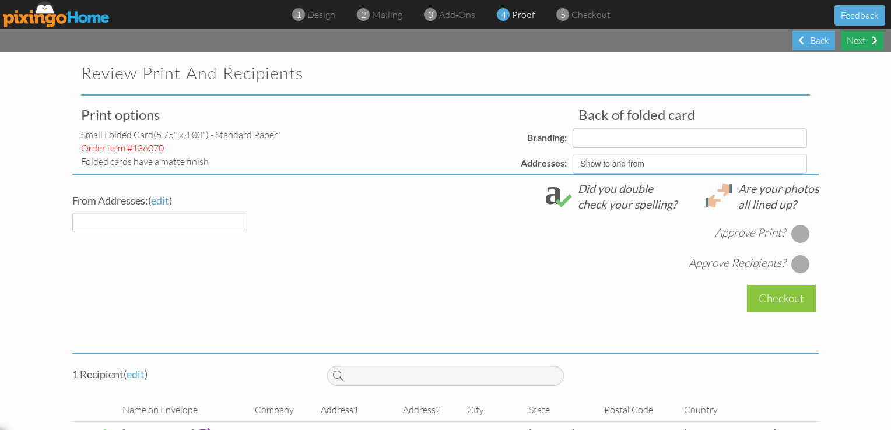
select select "object:11755"
select select "object:11758"
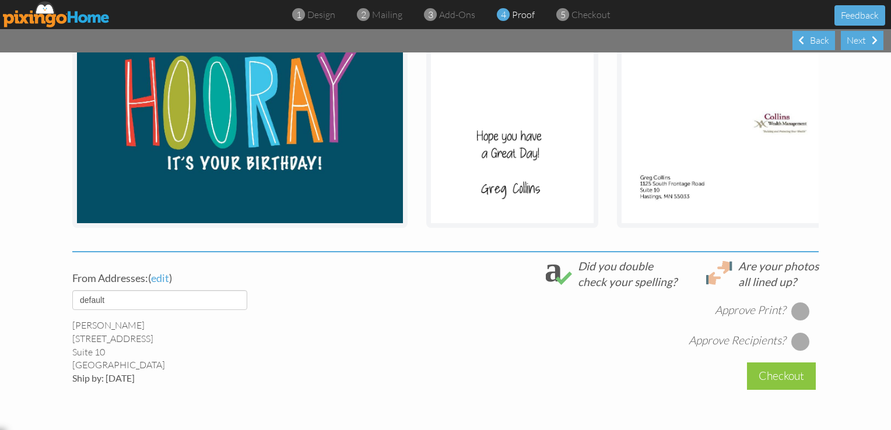
scroll to position [229, 0]
click at [794, 320] on div at bounding box center [800, 310] width 19 height 19
click at [797, 350] on div at bounding box center [800, 341] width 19 height 19
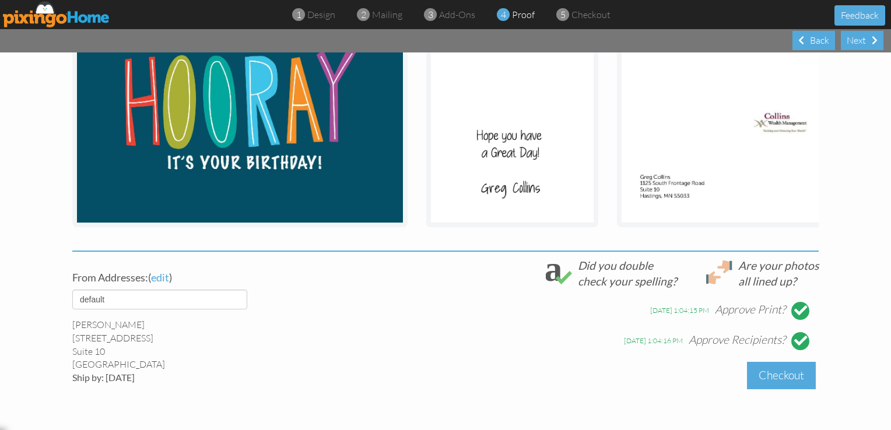
click at [776, 385] on div "Checkout" at bounding box center [781, 375] width 69 height 27
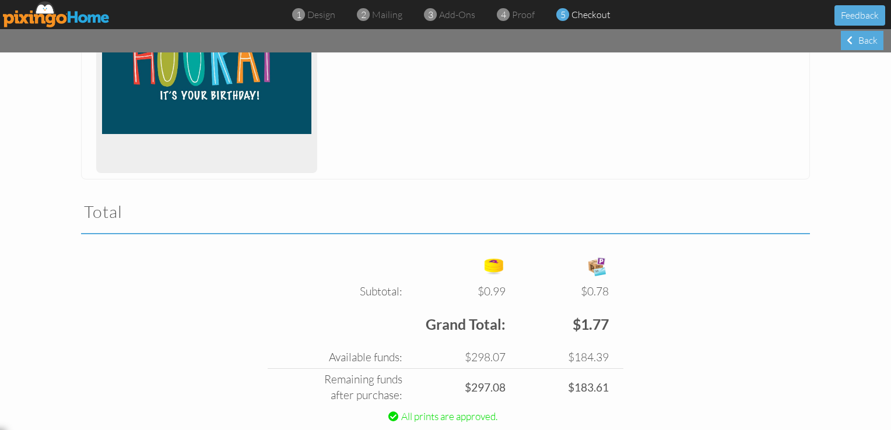
scroll to position [308, 0]
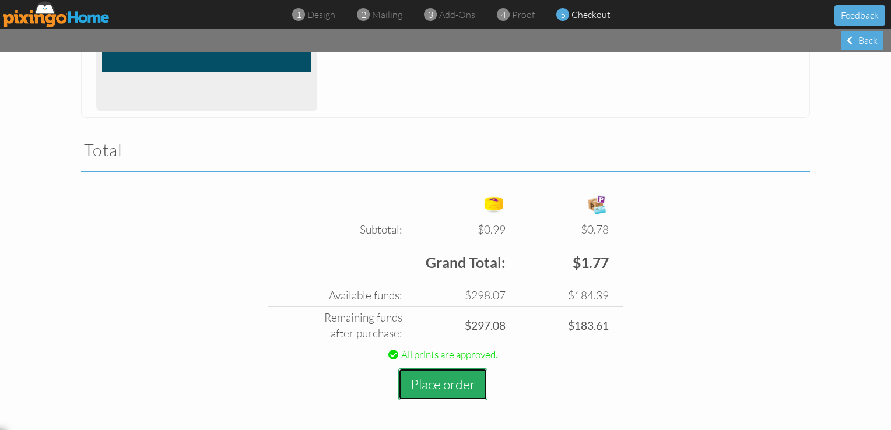
click at [452, 386] on button "Place order" at bounding box center [442, 385] width 89 height 32
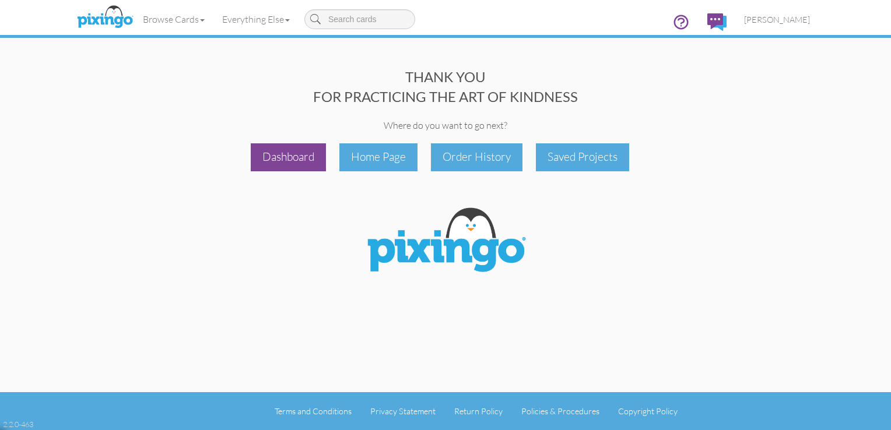
click at [299, 157] on div "Dashboard" at bounding box center [288, 156] width 75 height 27
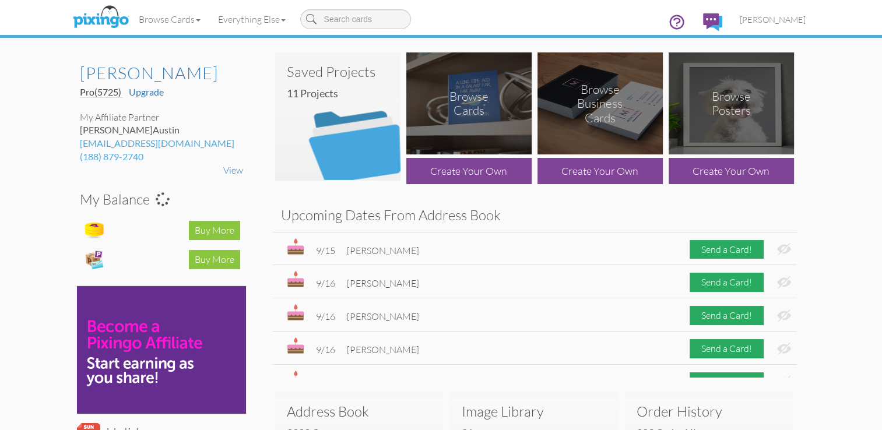
click at [369, 122] on img at bounding box center [337, 116] width 125 height 128
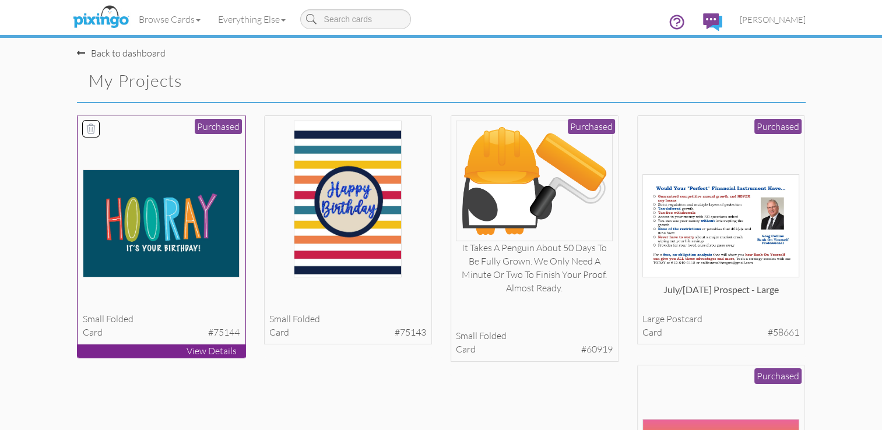
click at [183, 219] on img at bounding box center [161, 224] width 157 height 108
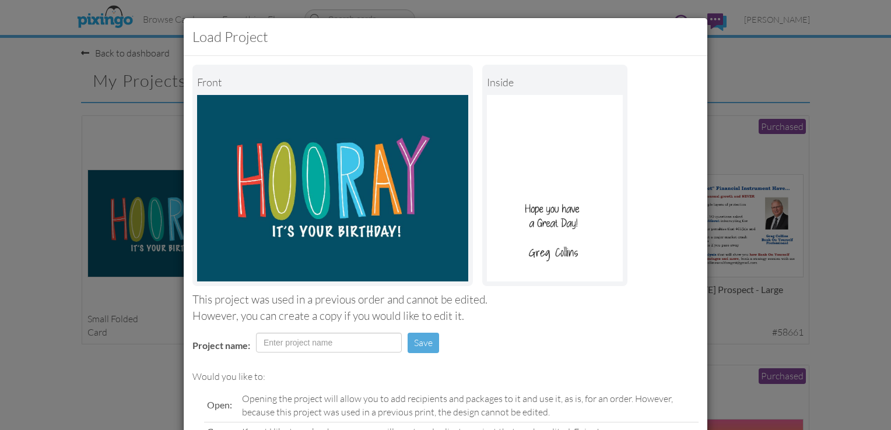
scroll to position [114, 0]
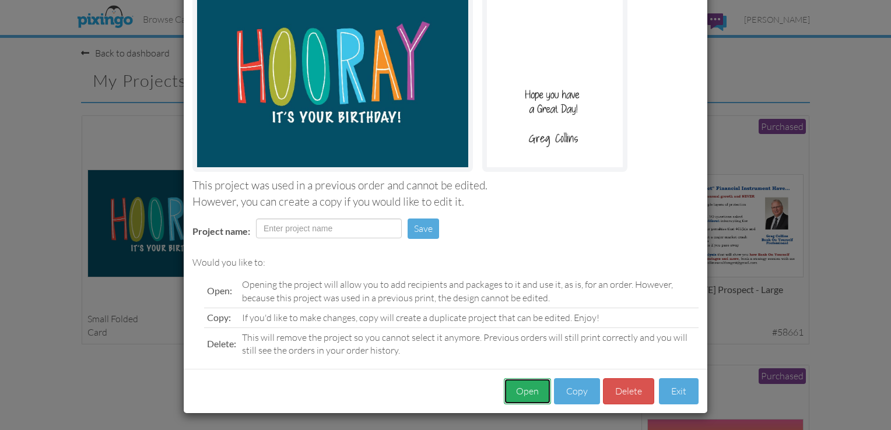
click at [527, 395] on button "Open" at bounding box center [527, 391] width 47 height 26
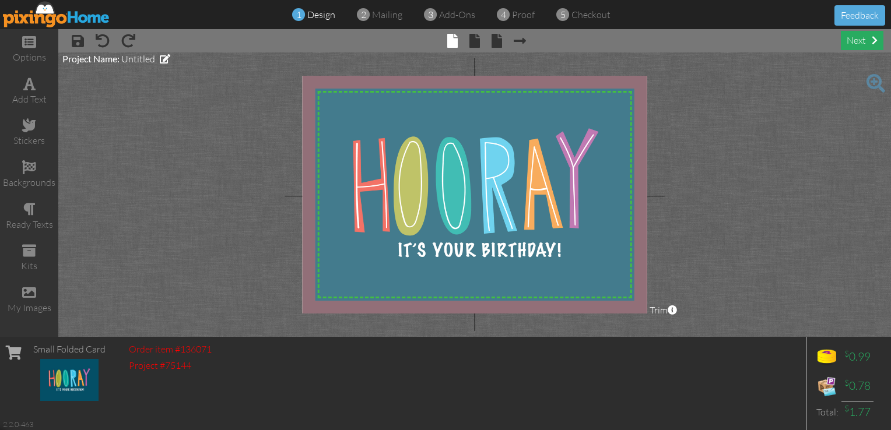
click at [851, 43] on div "next" at bounding box center [862, 40] width 43 height 19
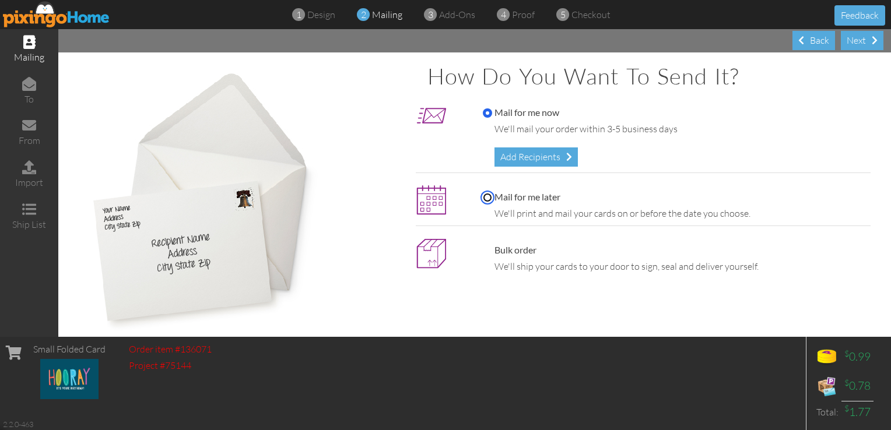
click at [483, 197] on input "Mail for me later" at bounding box center [487, 197] width 9 height 9
radio input "true"
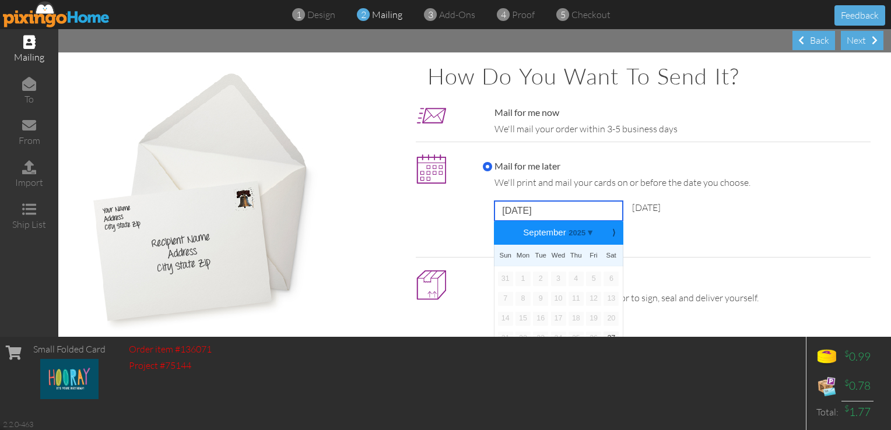
click at [515, 207] on input "[DATE]" at bounding box center [558, 211] width 128 height 20
click at [610, 233] on b "⟩" at bounding box center [614, 233] width 8 height 9
click at [555, 301] on link "8" at bounding box center [558, 299] width 15 height 14
type input "October 8, 2025"
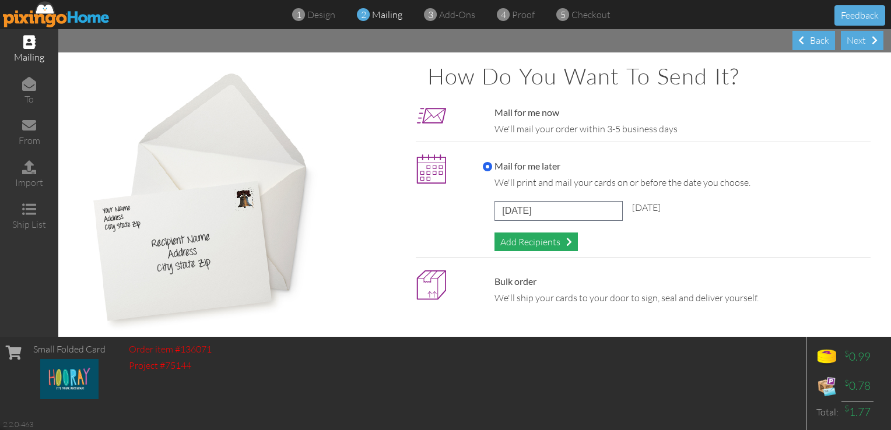
click at [532, 247] on div "Add Recipients" at bounding box center [535, 242] width 83 height 19
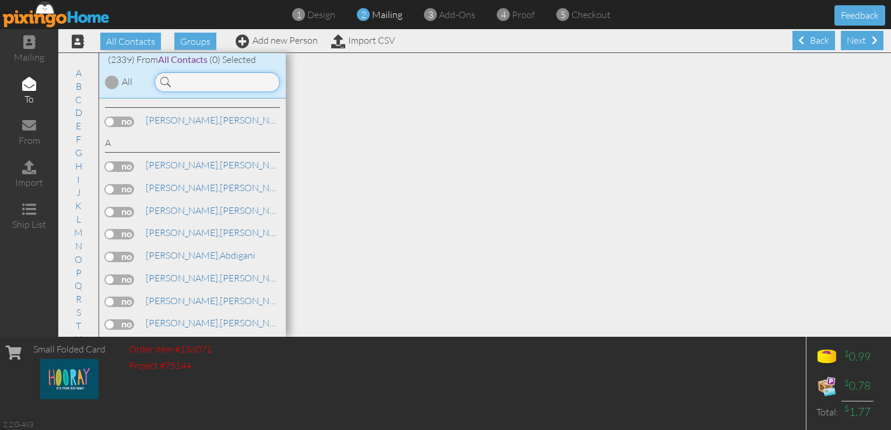
click at [201, 86] on input at bounding box center [217, 82] width 125 height 20
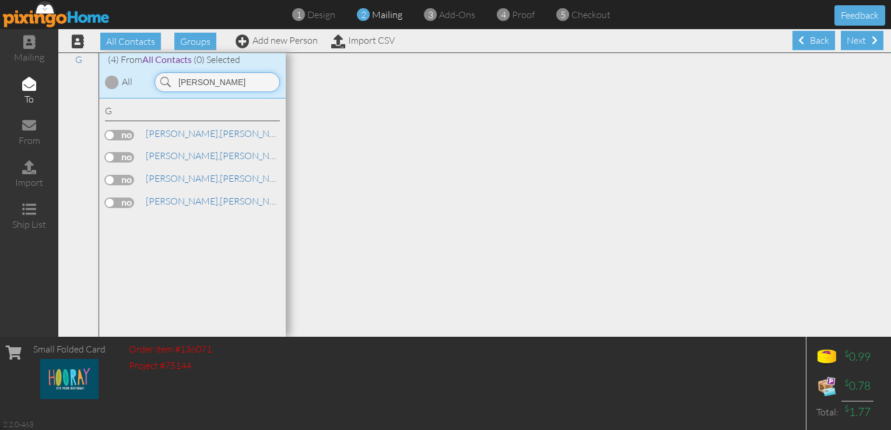
type input "Gilman"
click at [119, 131] on label at bounding box center [119, 135] width 29 height 10
click at [0, 0] on input "checkbox" at bounding box center [0, 0] width 0 height 0
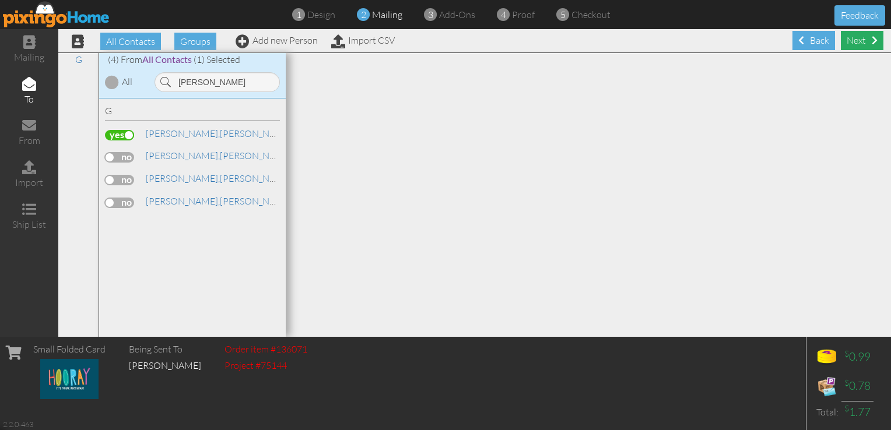
click at [857, 40] on div "Next" at bounding box center [862, 40] width 43 height 19
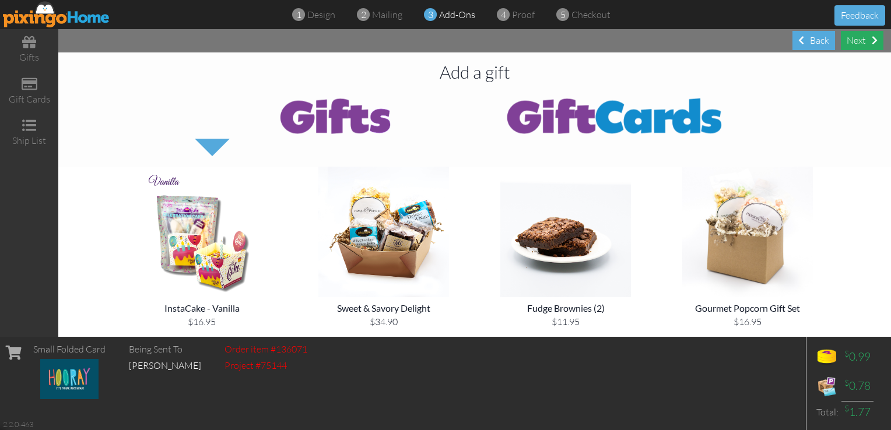
click at [855, 38] on div "Next" at bounding box center [862, 40] width 43 height 19
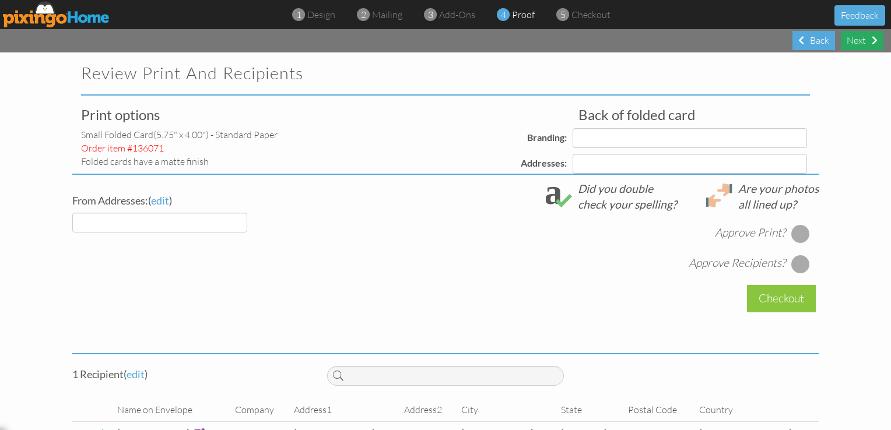
select select "object:18094"
select select "object:18097"
select select "object:18100"
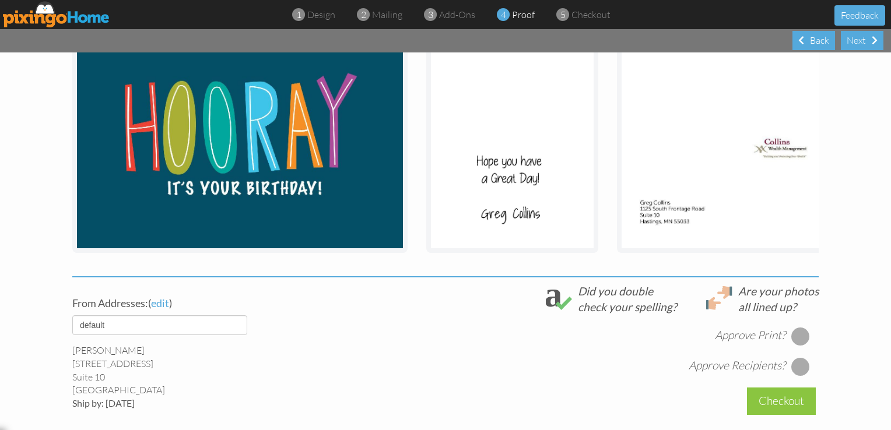
scroll to position [205, 0]
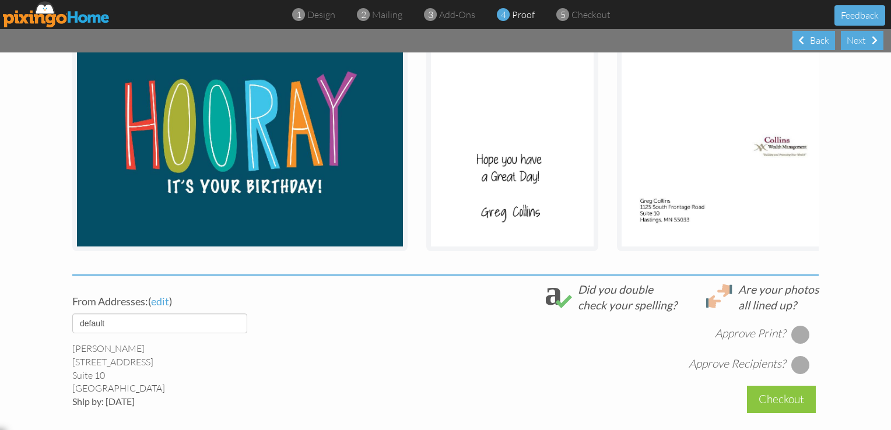
click at [791, 339] on div at bounding box center [800, 334] width 19 height 19
click at [793, 374] on div at bounding box center [800, 365] width 19 height 19
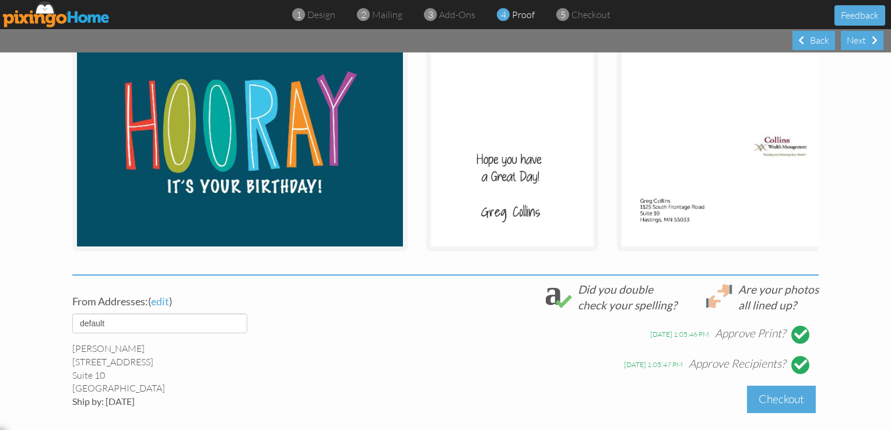
click at [779, 412] on div "Checkout" at bounding box center [781, 399] width 69 height 27
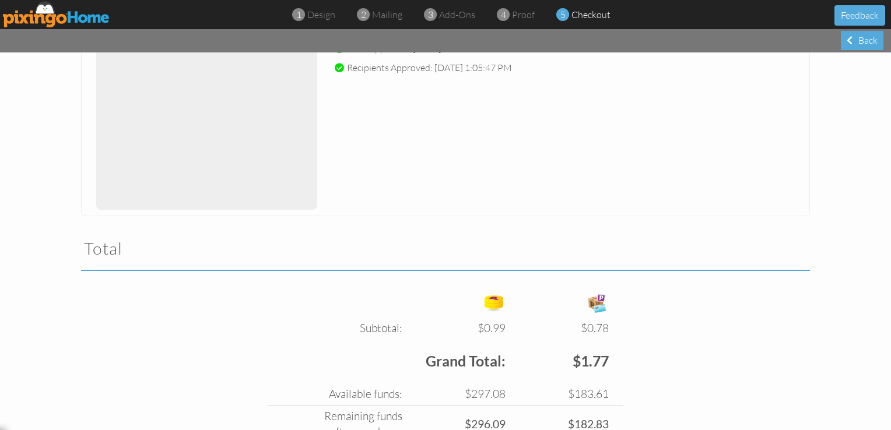
scroll to position [308, 0]
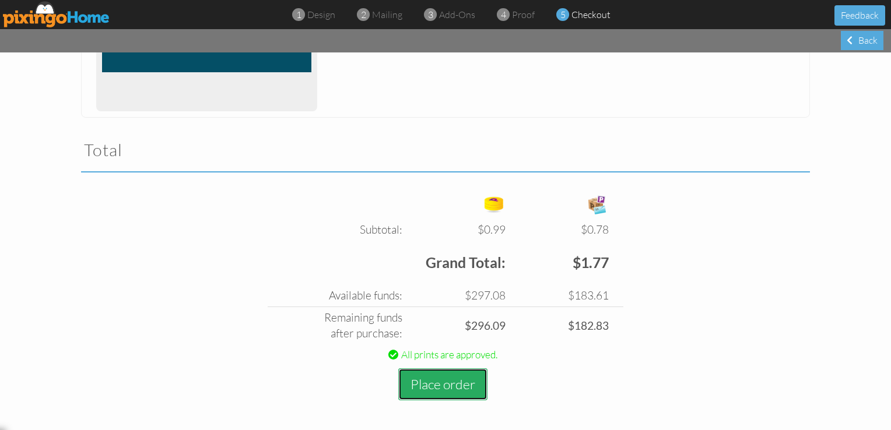
click at [440, 386] on button "Place order" at bounding box center [442, 385] width 89 height 32
